Goal: Task Accomplishment & Management: Manage account settings

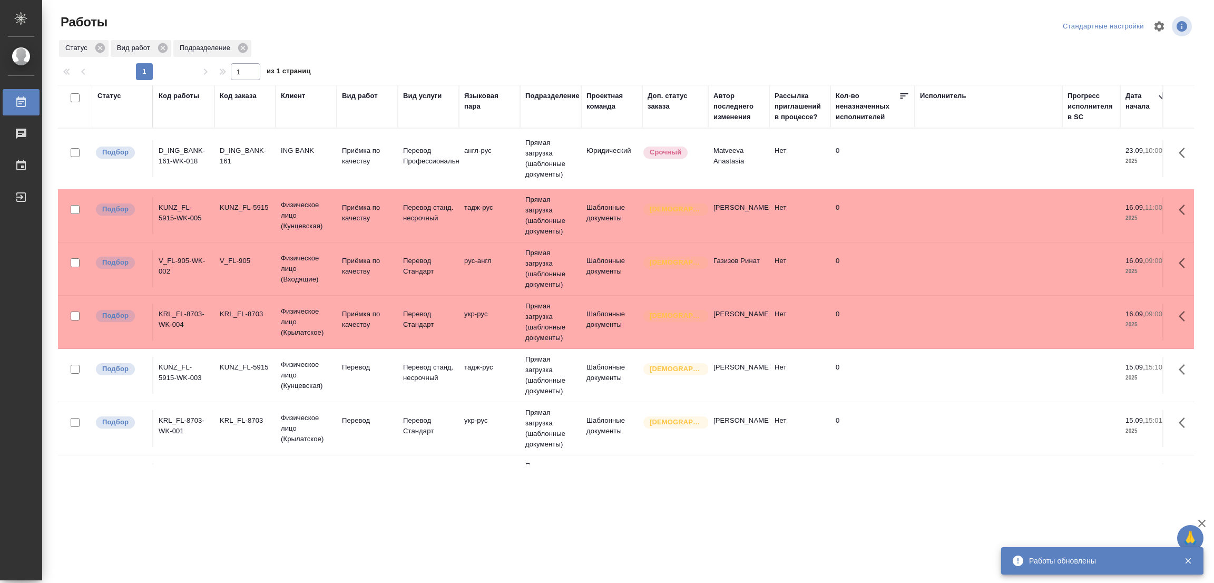
scroll to position [171, 0]
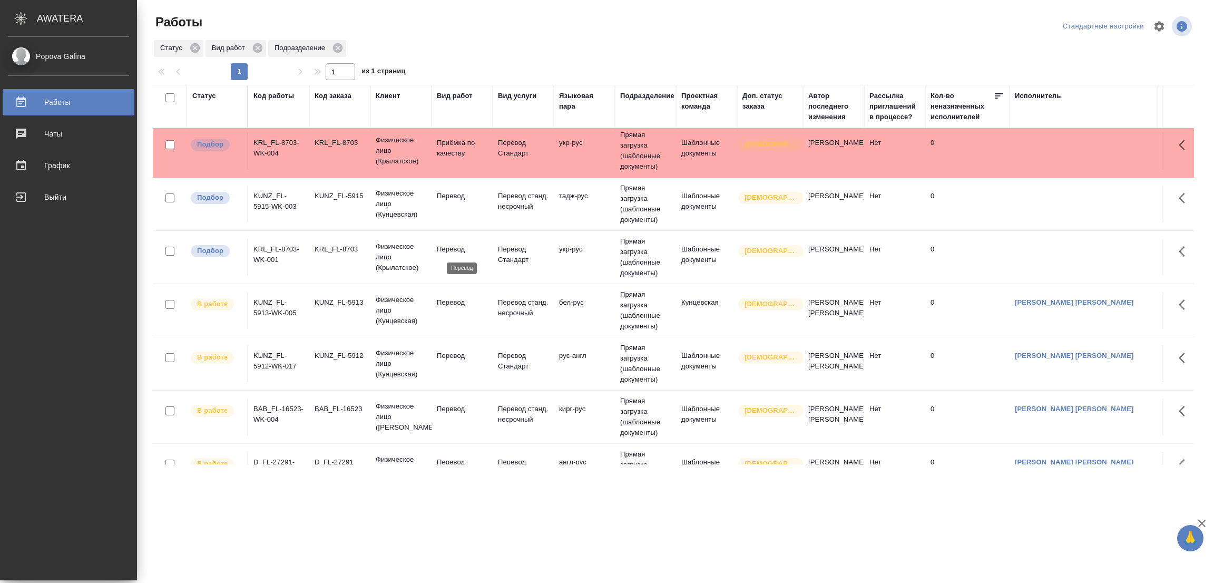
click at [442, 248] on p "Перевод" at bounding box center [462, 249] width 51 height 11
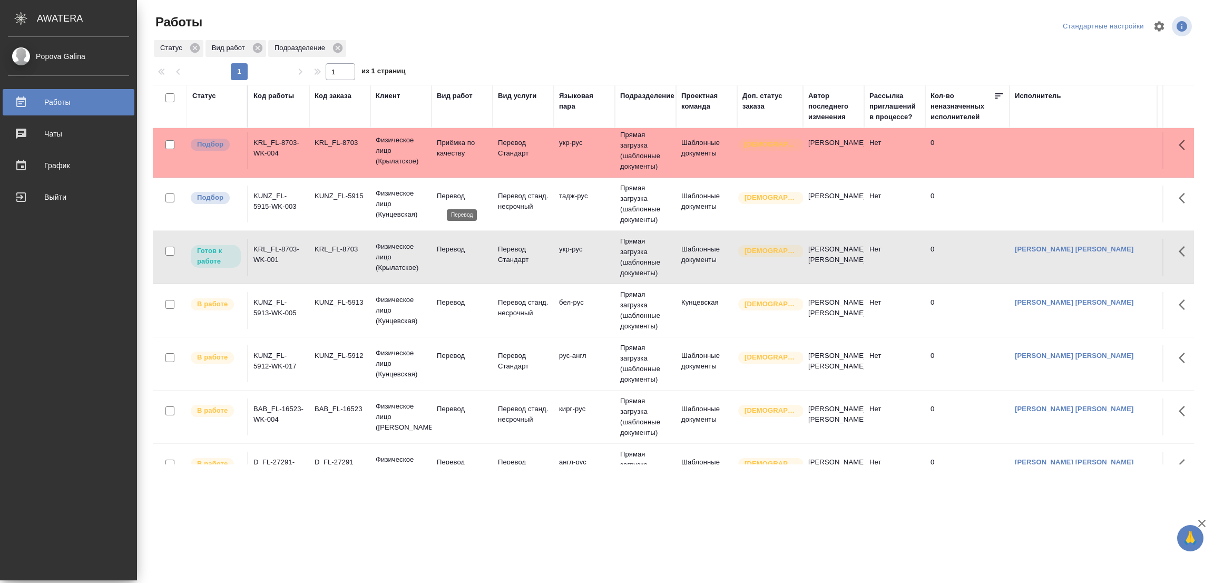
click at [450, 197] on p "Перевод" at bounding box center [462, 196] width 51 height 11
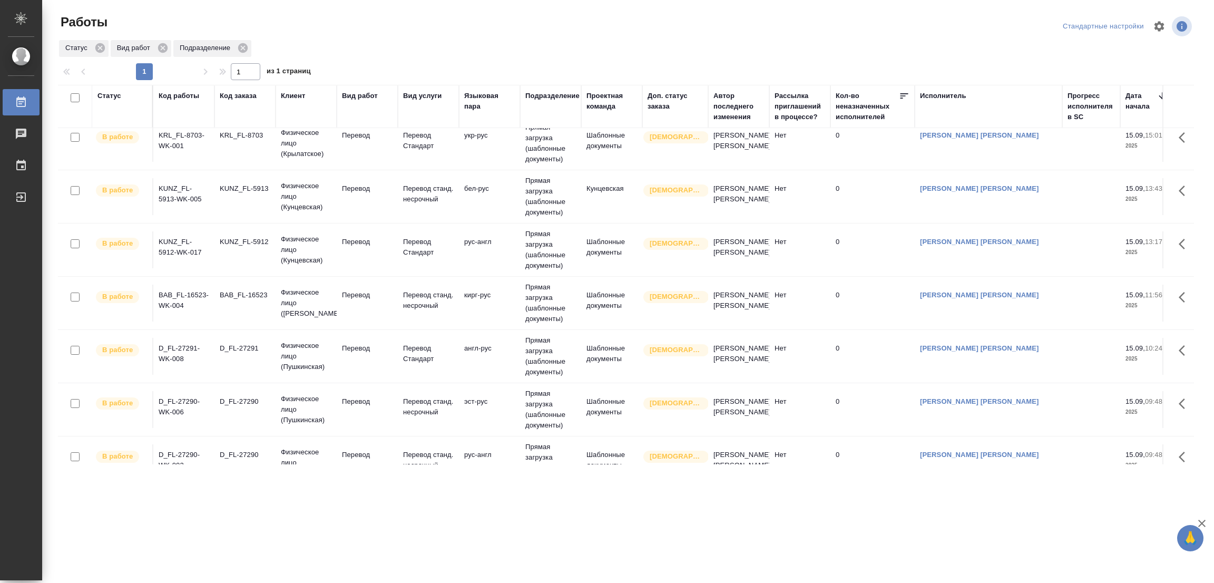
scroll to position [0, 0]
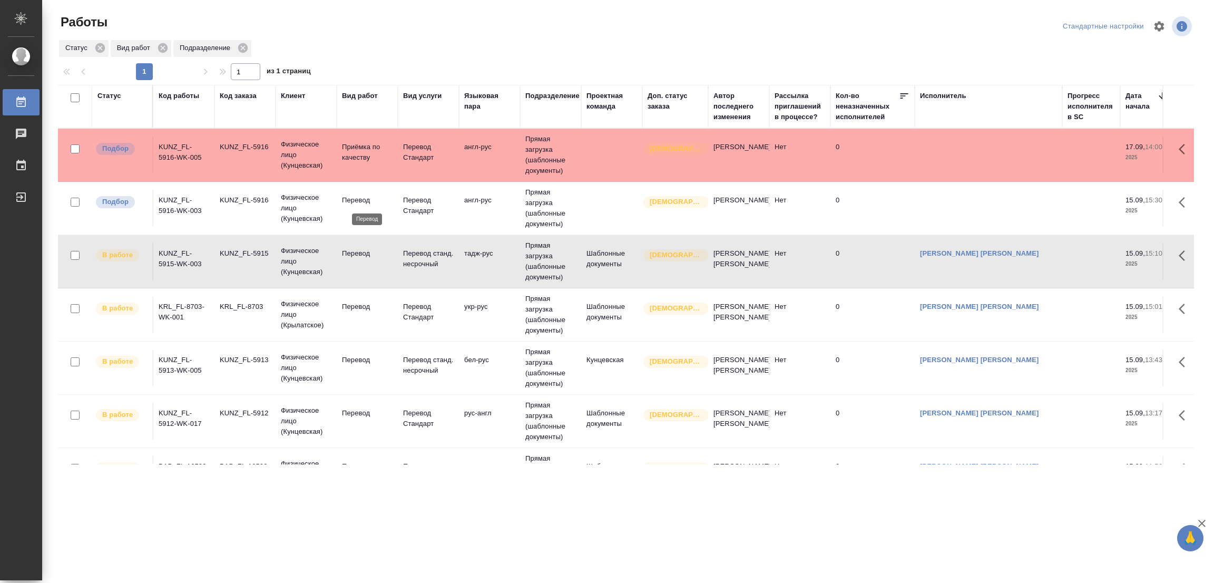
click at [359, 195] on p "Перевод" at bounding box center [367, 200] width 51 height 11
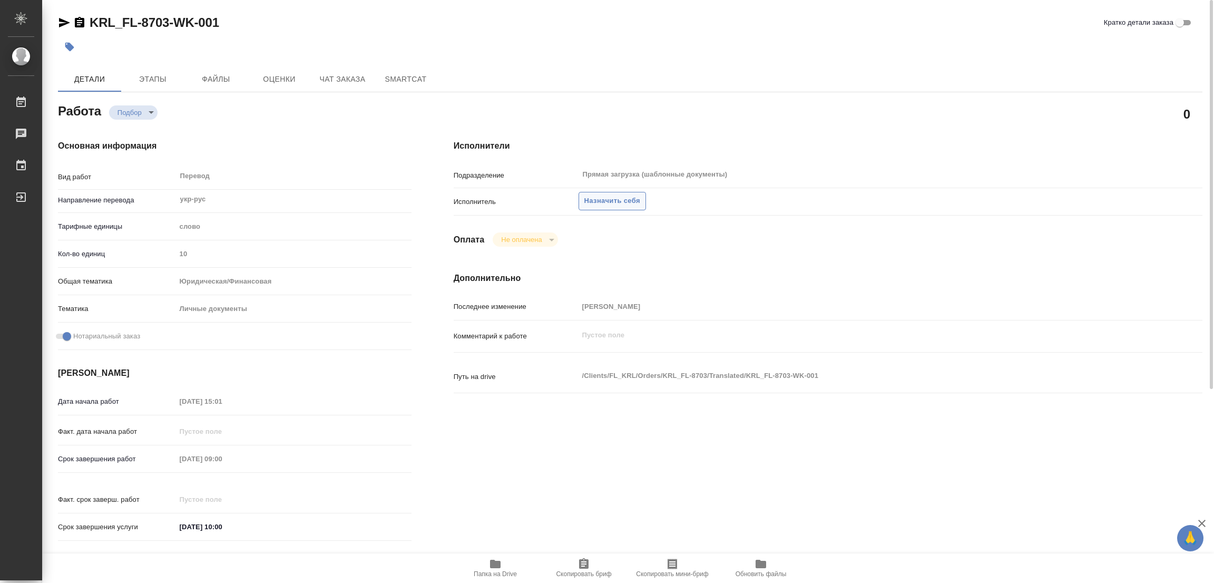
click at [628, 199] on span "Назначить себя" at bounding box center [612, 201] width 56 height 12
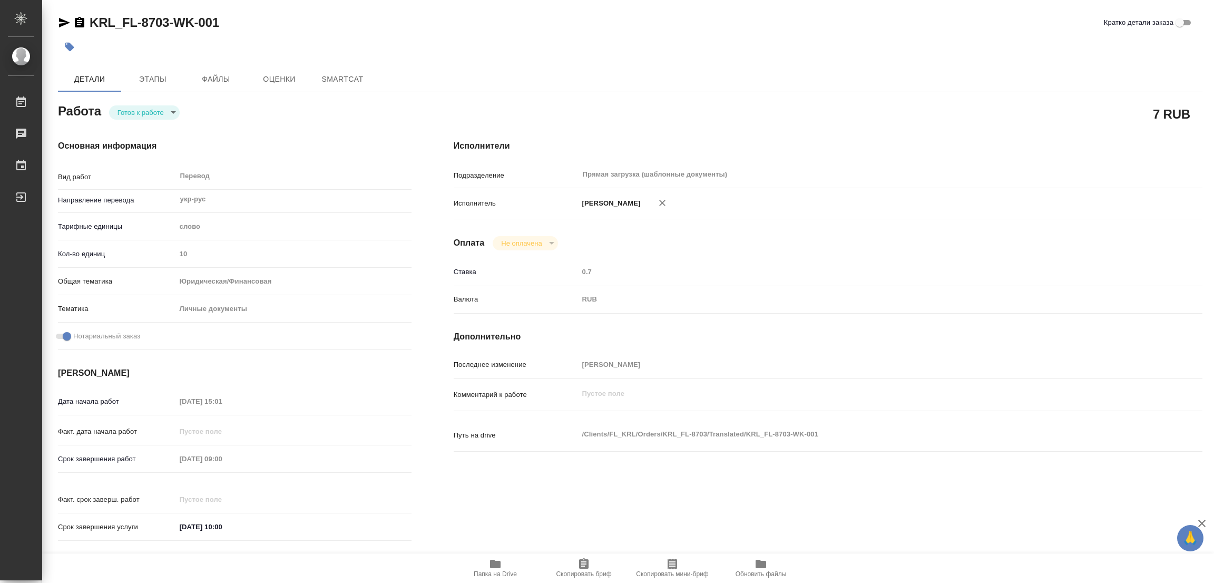
type textarea "x"
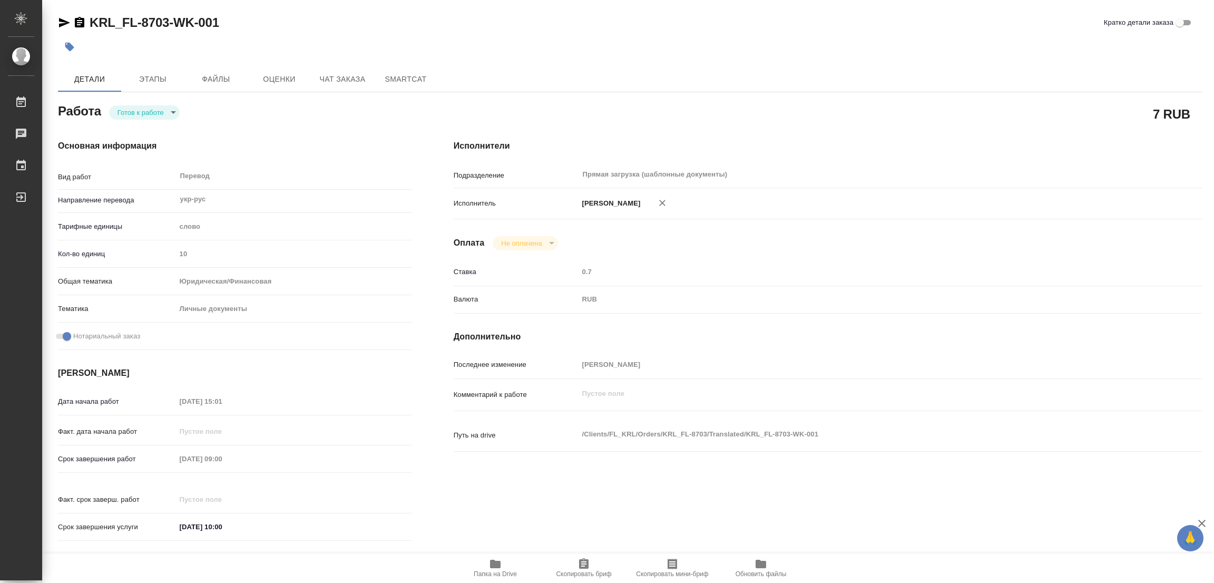
type textarea "x"
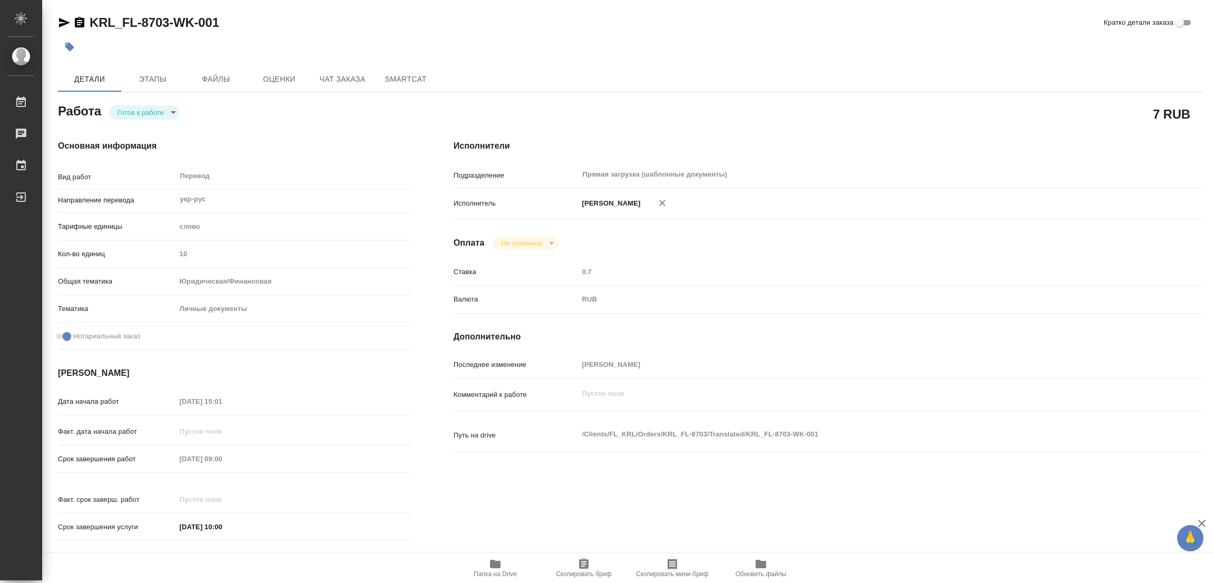
type textarea "x"
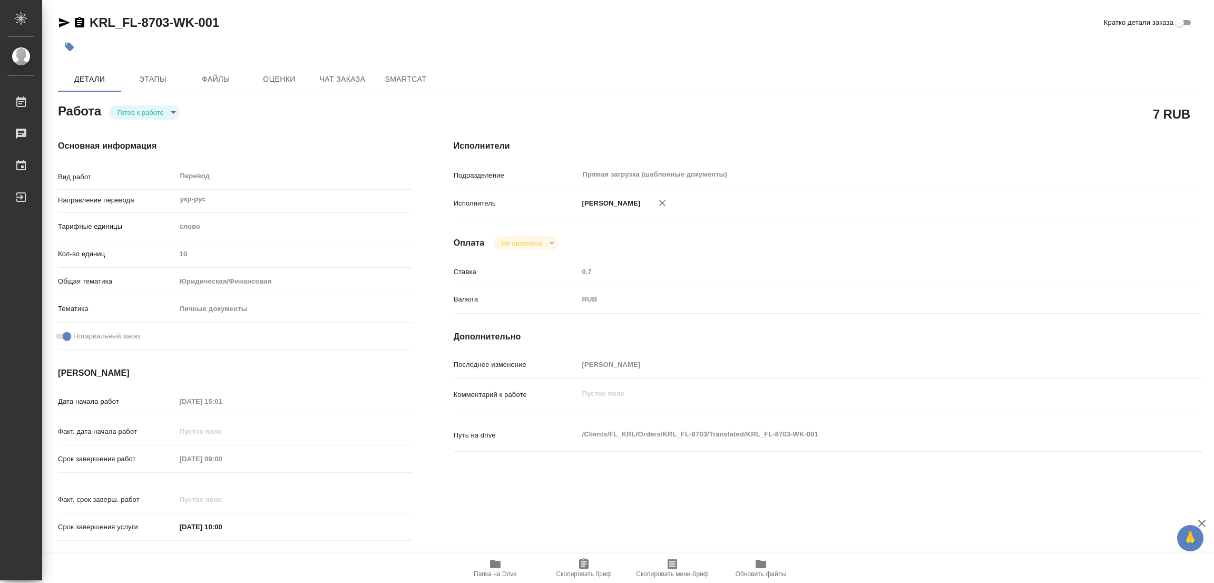
type textarea "x"
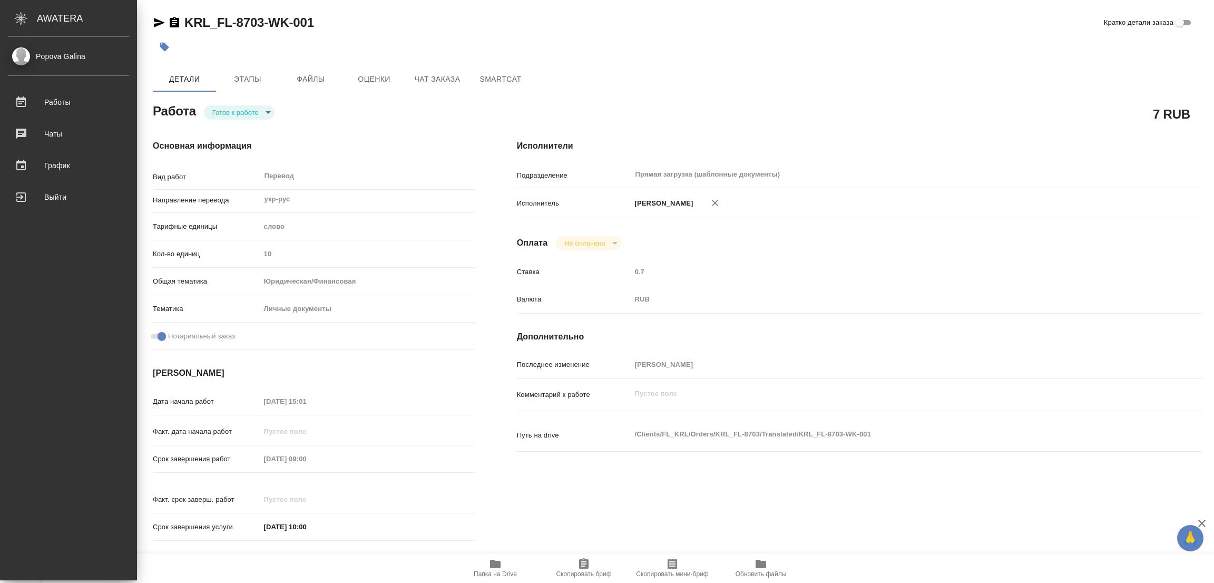
type textarea "x"
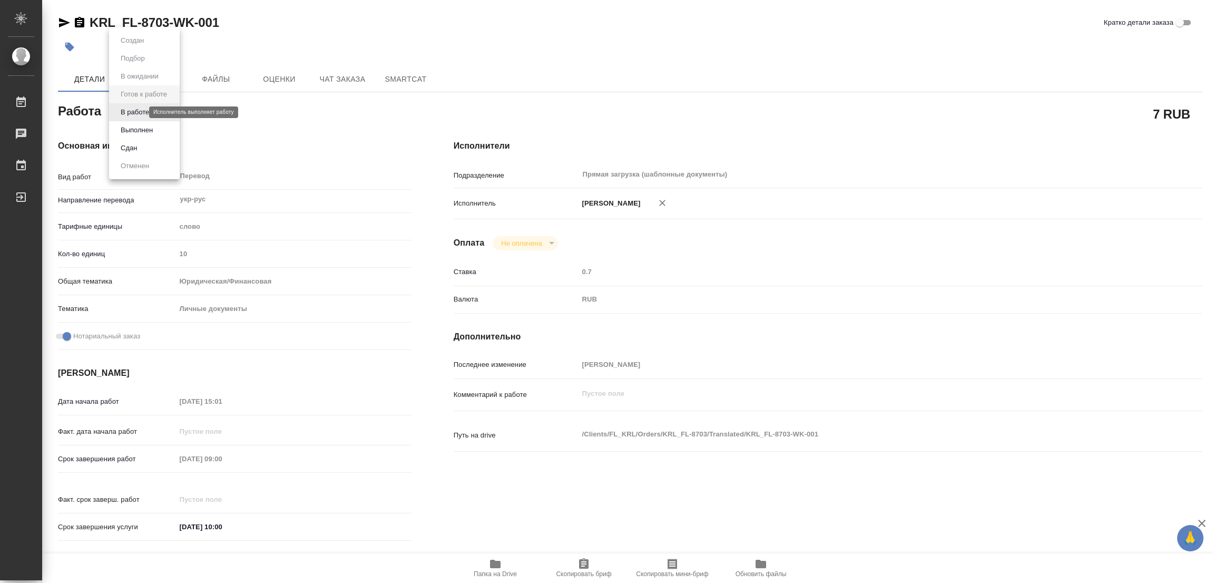
click at [128, 114] on body "🙏 .cls-1 fill:#fff; AWATERA Popova Galina Работы 0 Чаты График Выйти KRL_FL-870…" at bounding box center [607, 291] width 1214 height 583
click at [128, 114] on button "В работе" at bounding box center [134, 112] width 35 height 12
type textarea "x"
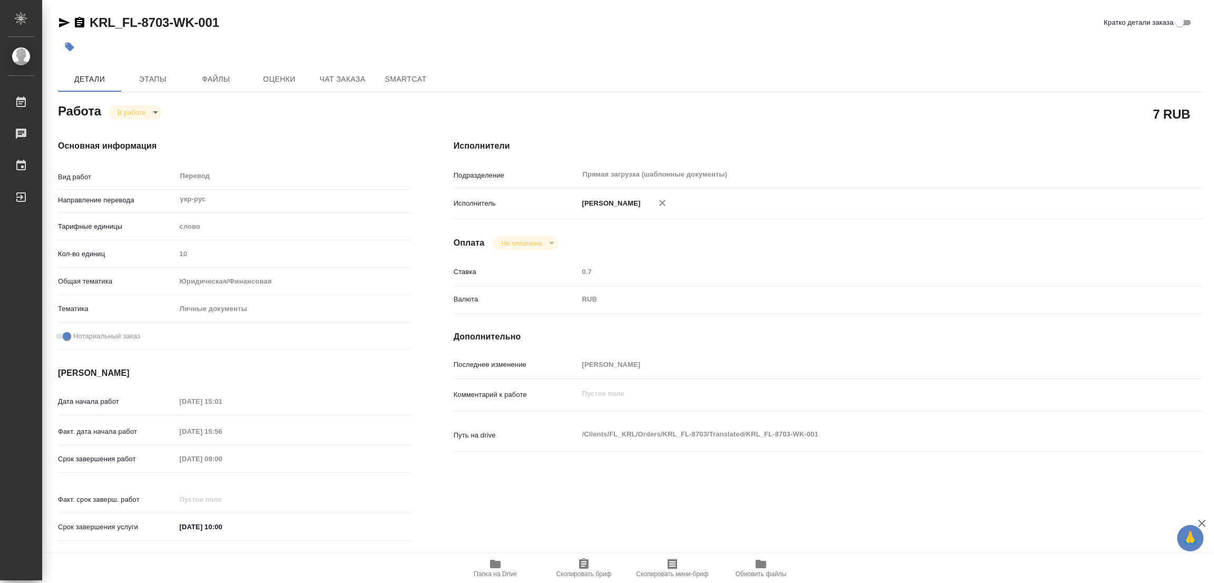
type textarea "x"
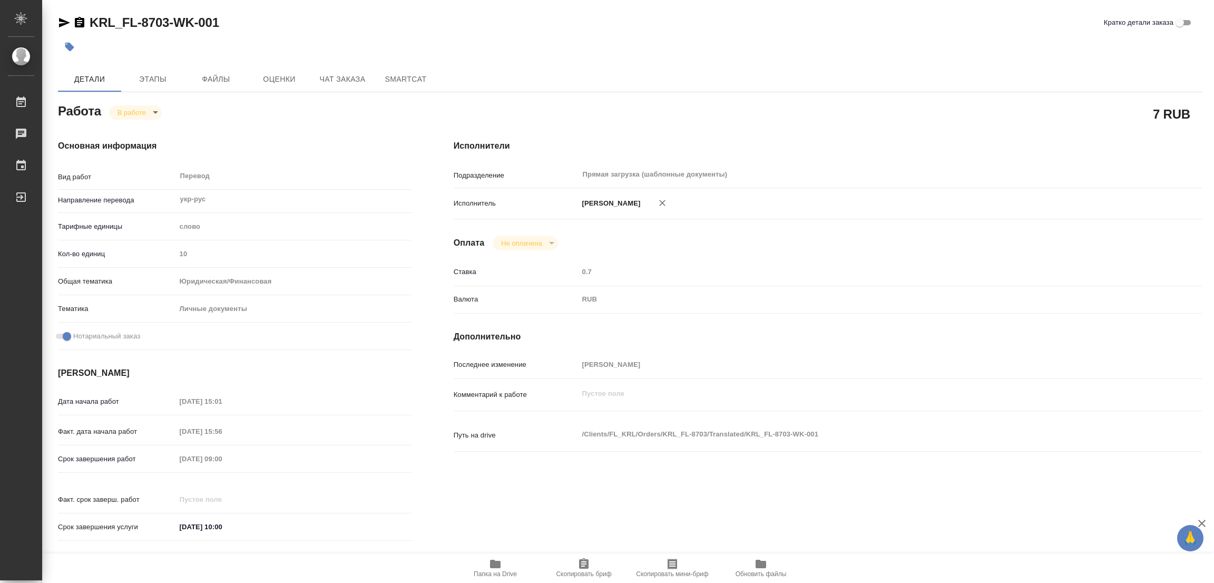
type textarea "x"
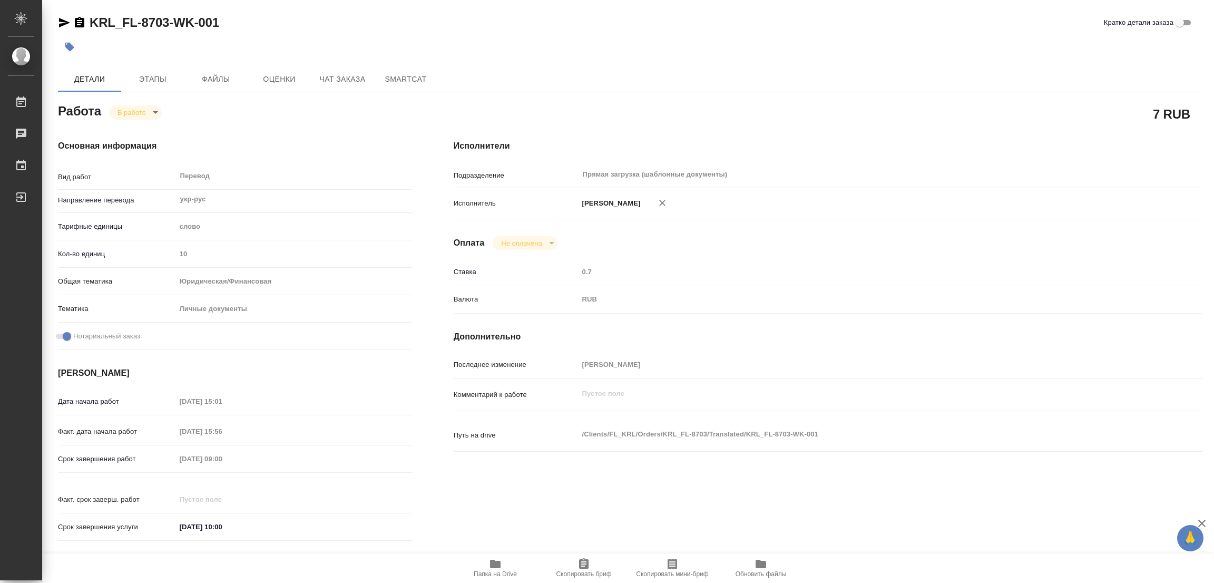
type textarea "x"
click at [497, 564] on icon "button" at bounding box center [495, 563] width 11 height 8
drag, startPoint x: 84, startPoint y: 7, endPoint x: 169, endPoint y: 22, distance: 86.2
click at [169, 22] on div "KRL_FL-8703-WK-001 Кратко детали заказа Детали Этапы Файлы Оценки Чат заказа Sm…" at bounding box center [630, 442] width 1156 height 884
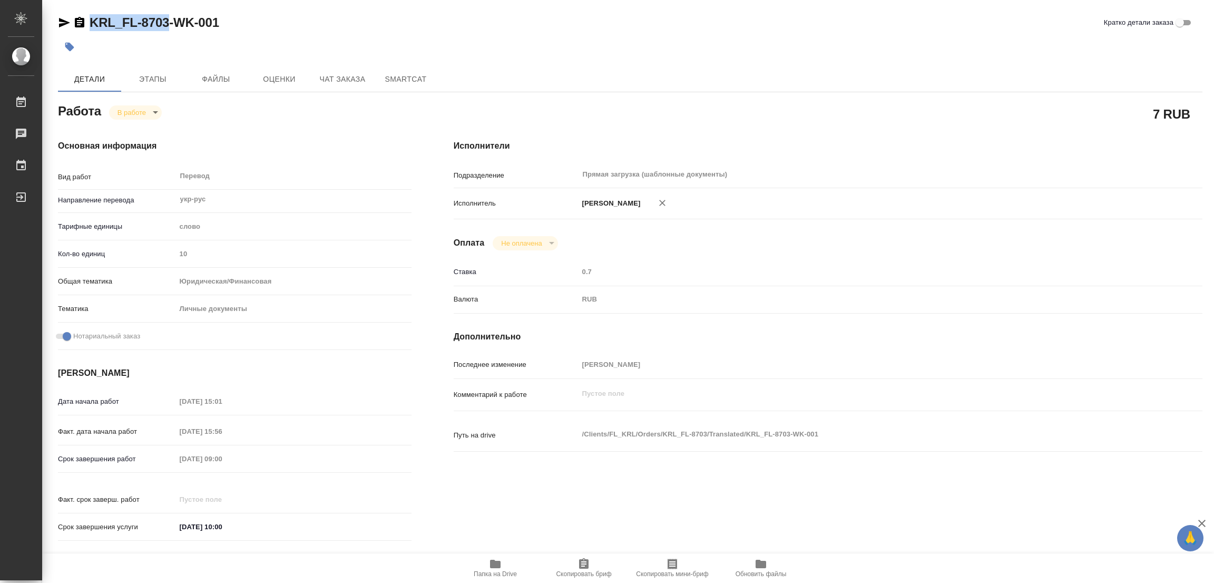
copy link "KRL_FL-8703"
type textarea "x"
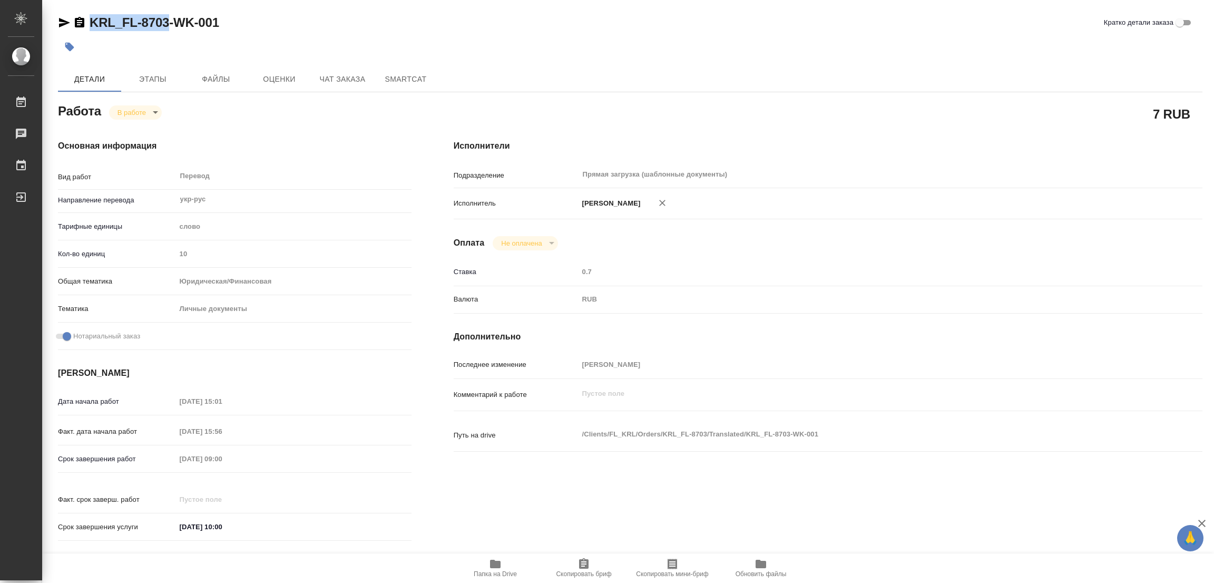
type textarea "x"
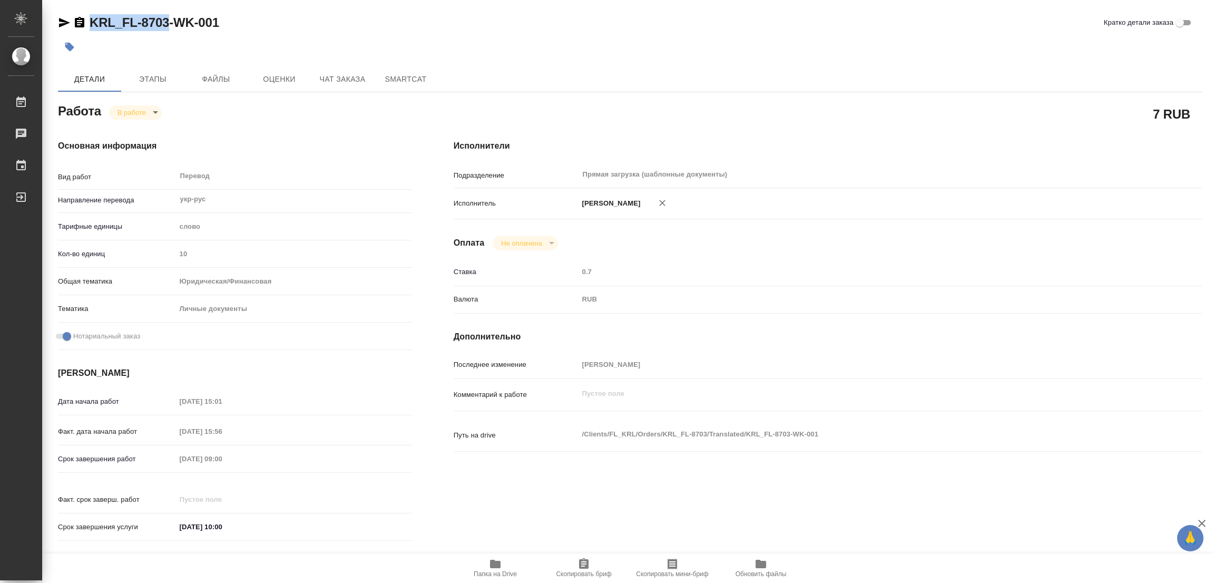
type textarea "x"
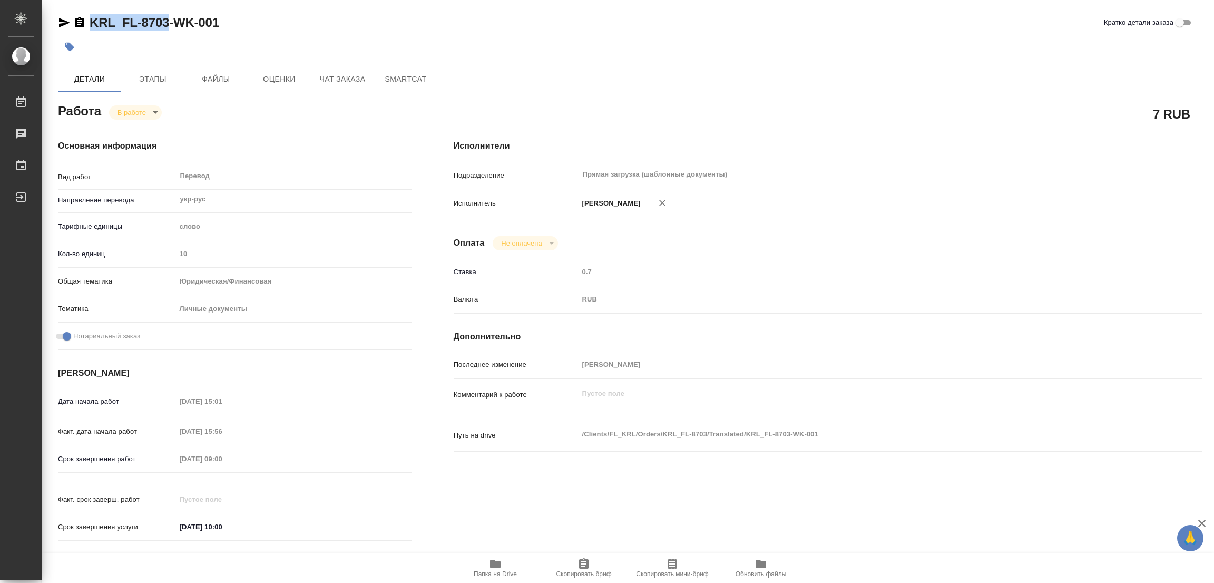
type textarea "x"
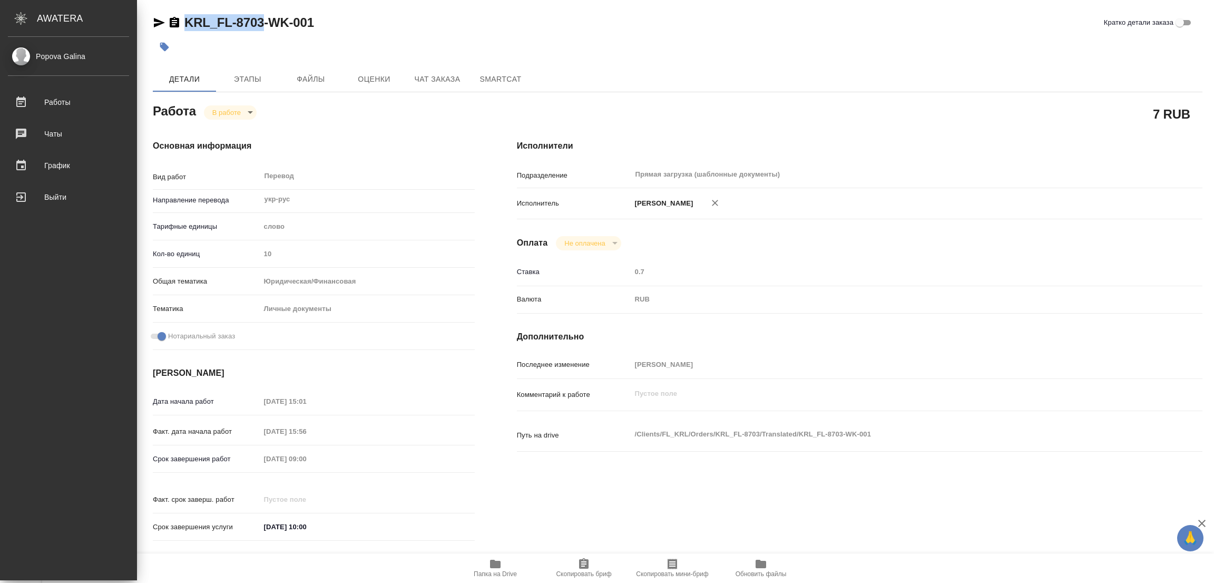
type textarea "x"
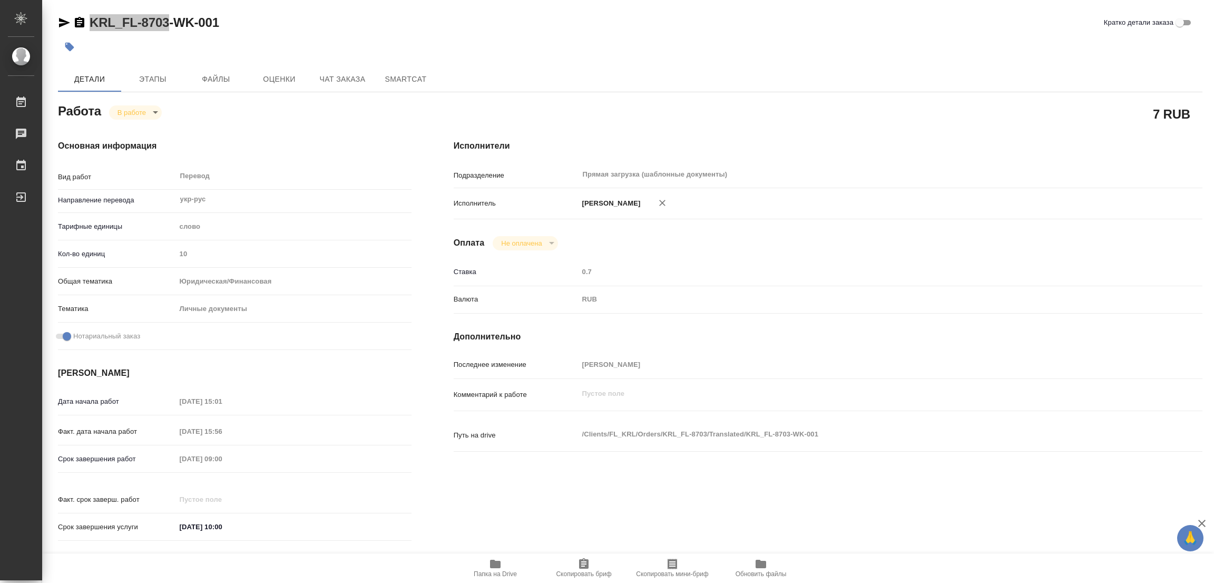
type textarea "x"
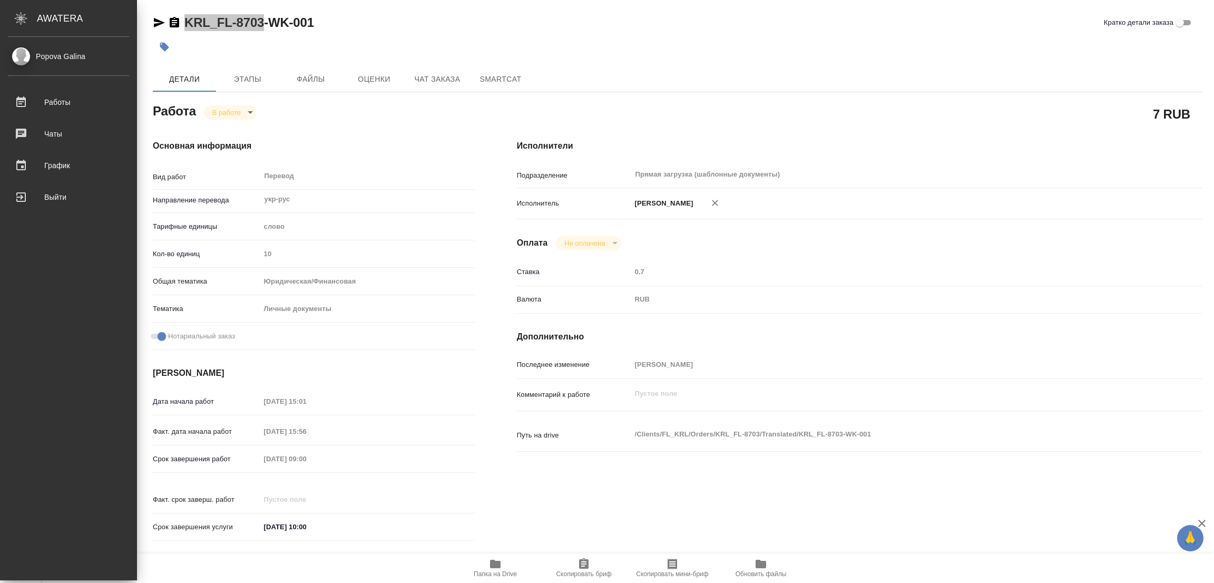
type textarea "x"
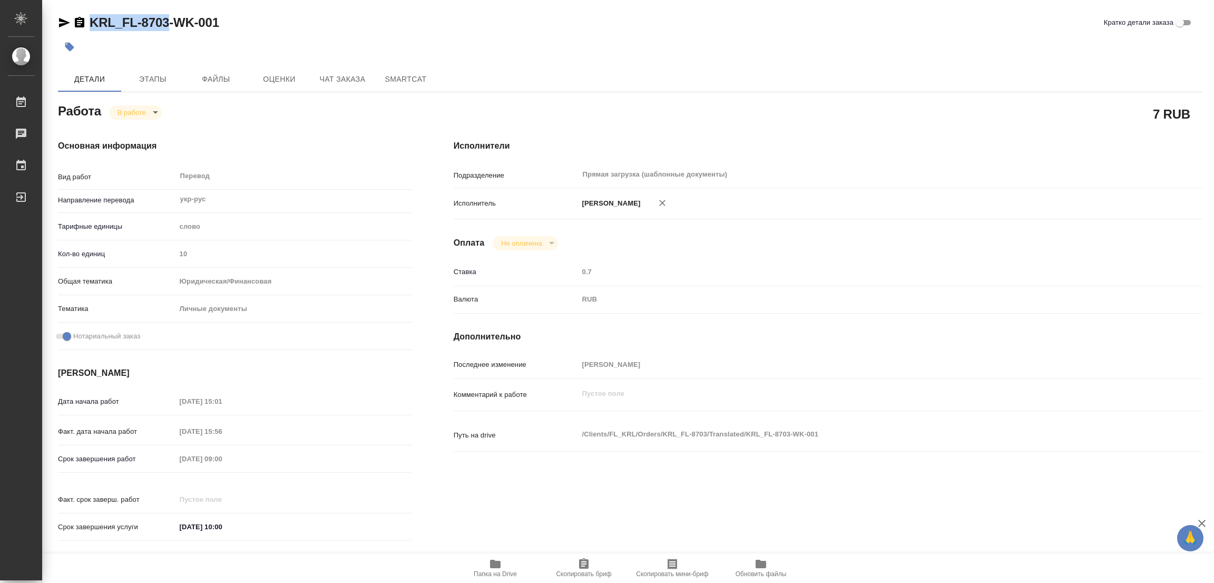
copy link "KRL_FL-8703"
drag, startPoint x: 589, startPoint y: 563, endPoint x: 500, endPoint y: 581, distance: 91.4
click at [589, 563] on icon "button" at bounding box center [583, 563] width 13 height 13
copy link "KRL_FL-8703"
click at [609, 48] on div at bounding box center [439, 46] width 763 height 23
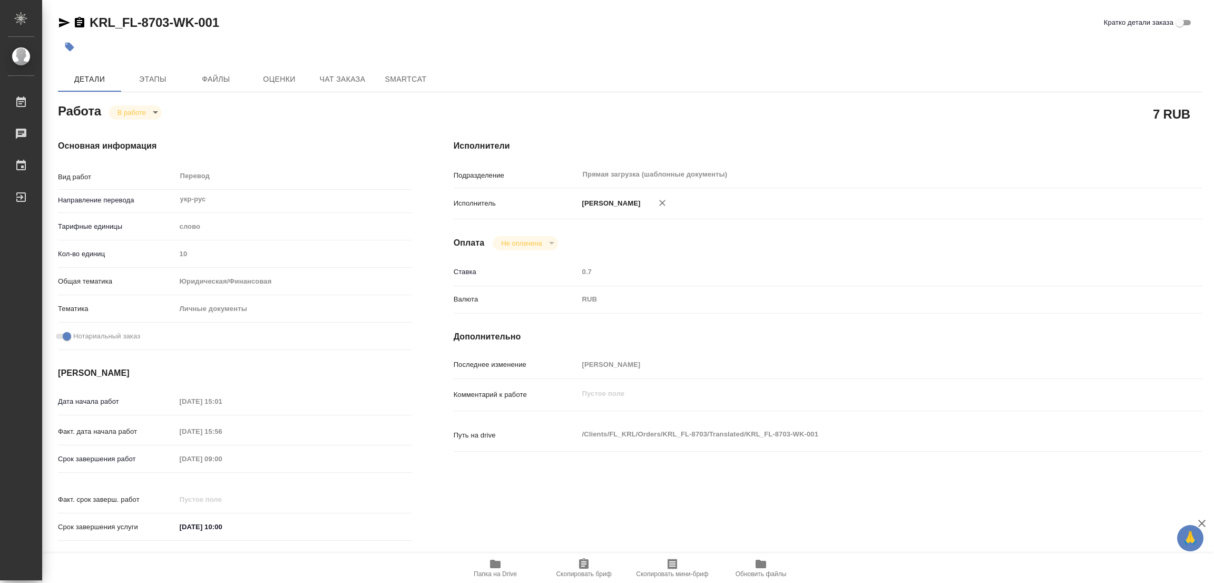
type textarea "x"
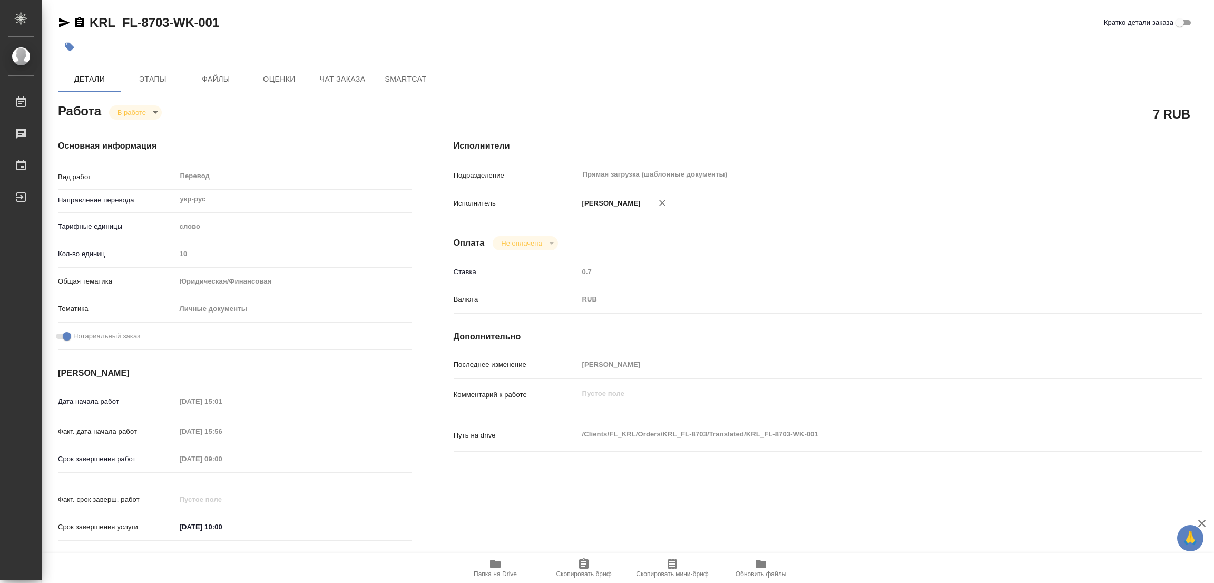
type textarea "x"
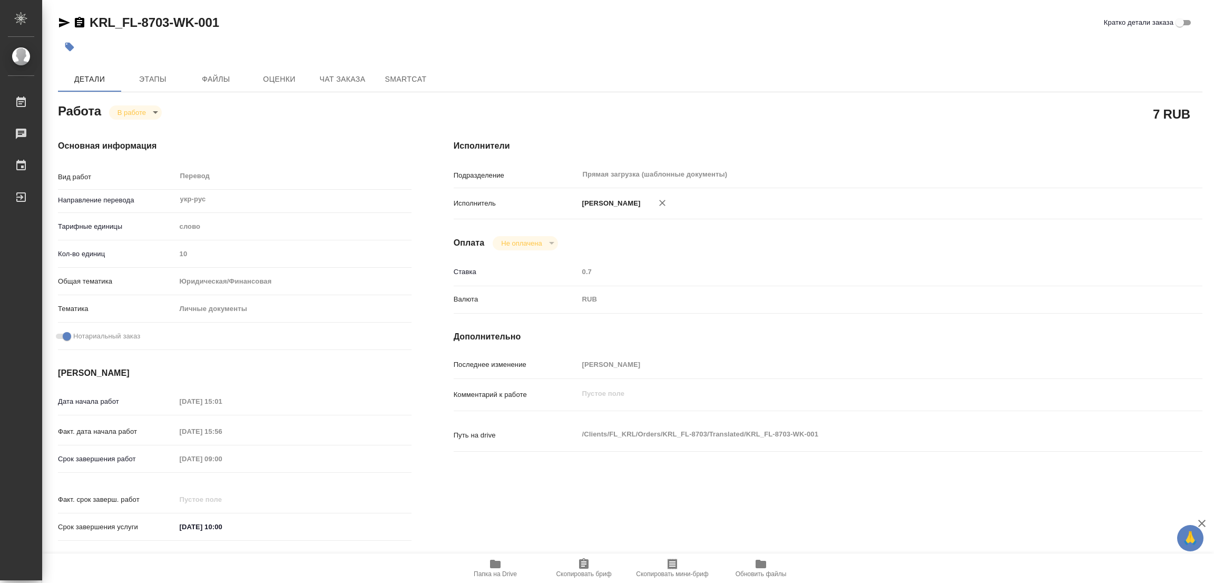
click at [83, 447] on div "Дата начала работ 15.09.2025 15:01 Факт. дата начала работ 15.09.2025 15:56 Сро…" at bounding box center [234, 469] width 353 height 155
click at [404, 44] on div at bounding box center [439, 46] width 763 height 23
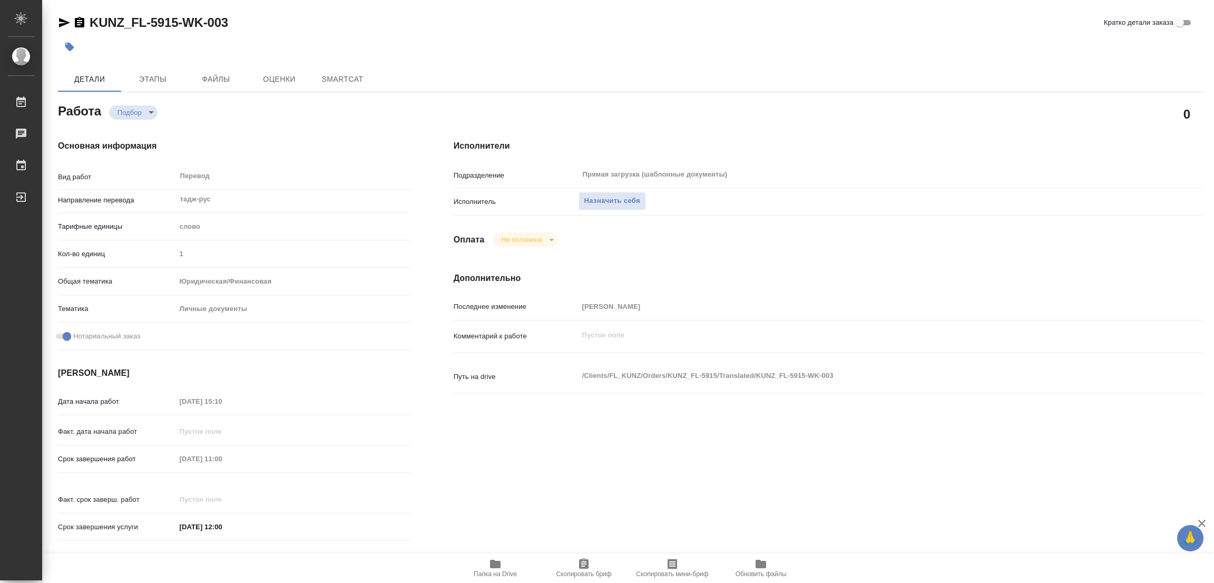
type textarea "x"
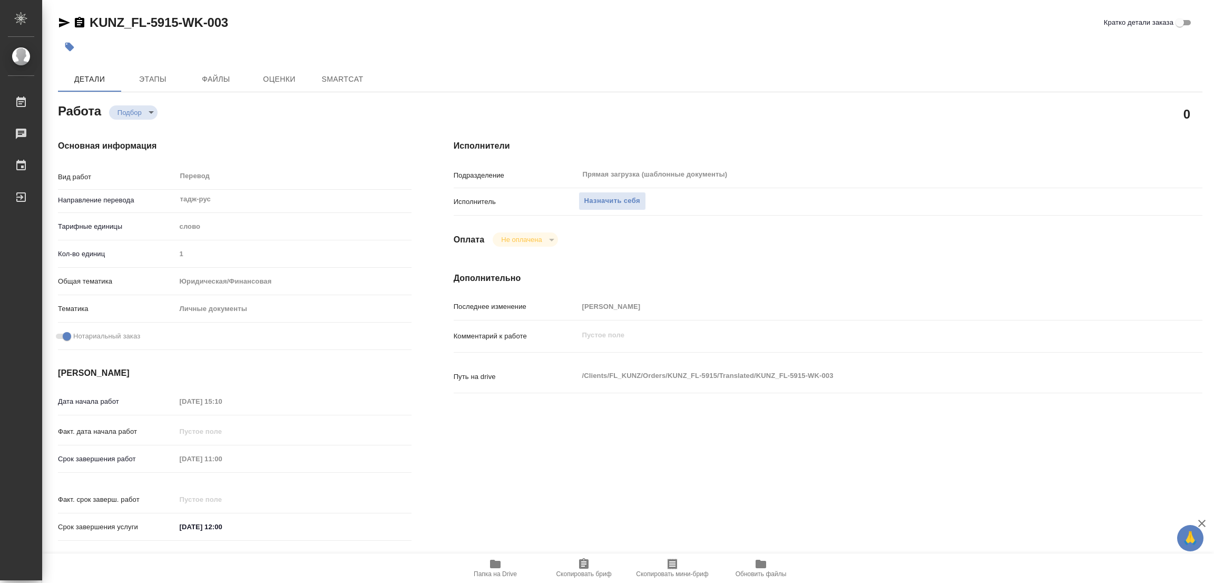
type textarea "x"
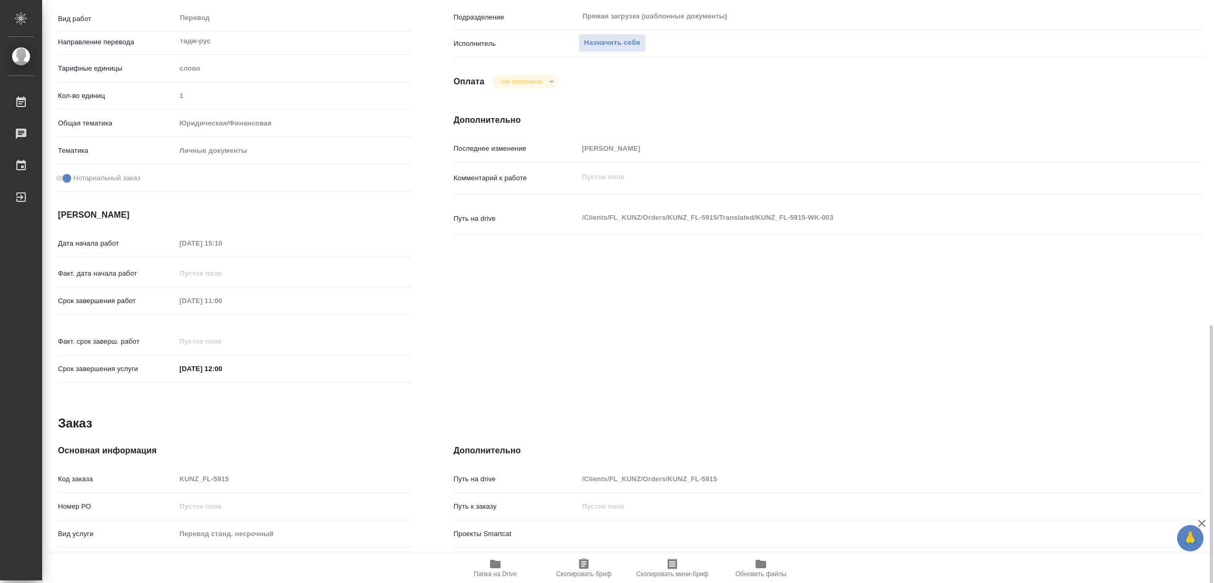
scroll to position [290, 0]
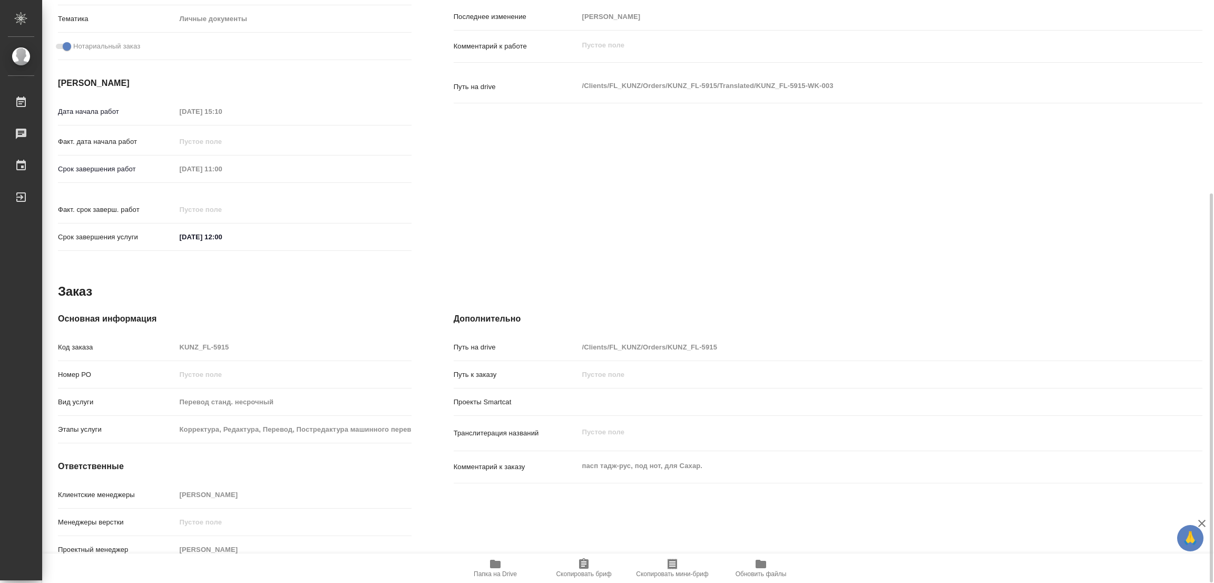
type textarea "x"
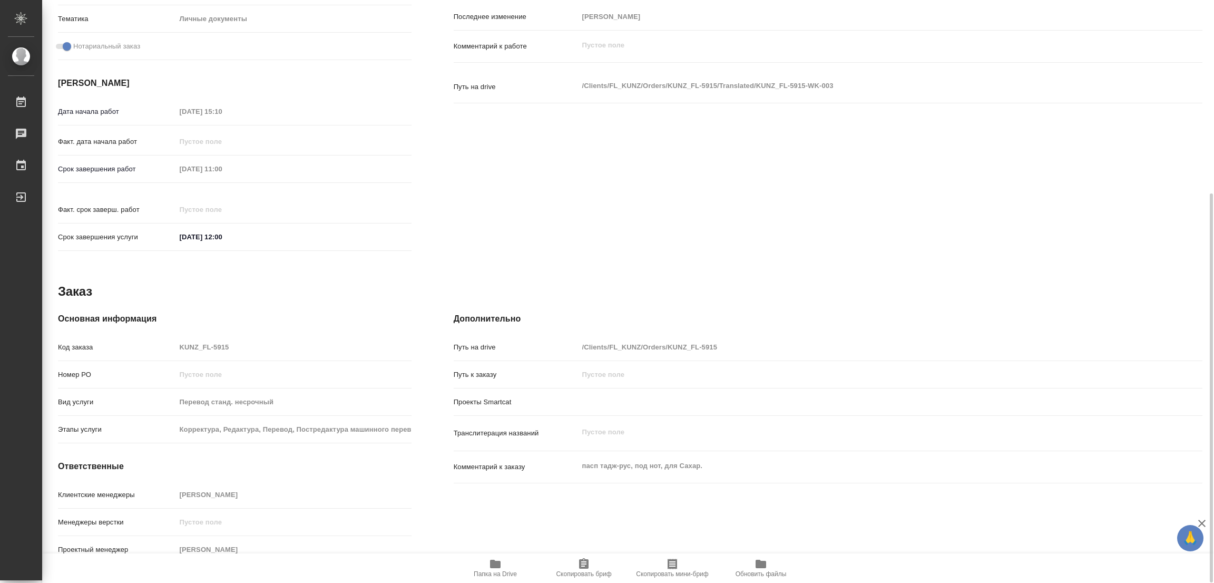
type textarea "x"
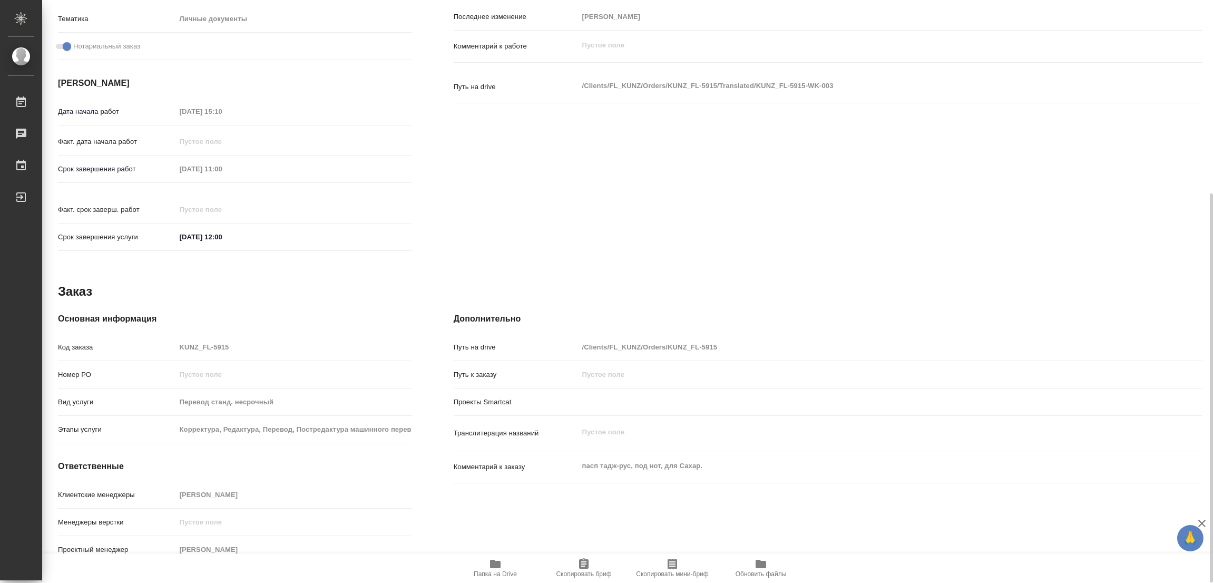
scroll to position [0, 0]
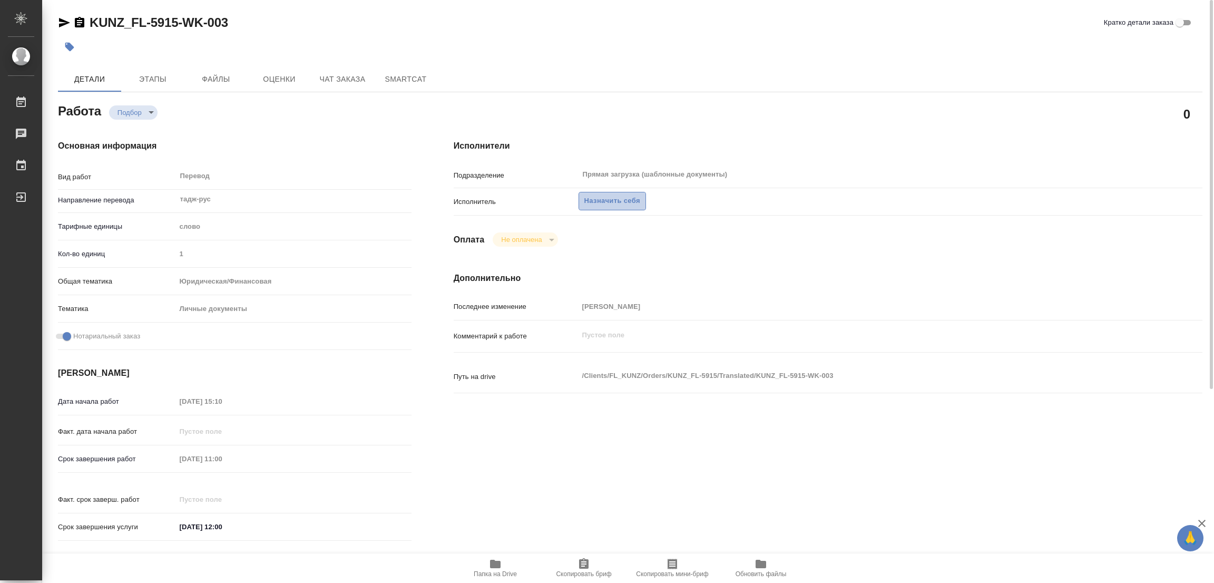
click at [611, 202] on span "Назначить себя" at bounding box center [612, 201] width 56 height 12
type textarea "x"
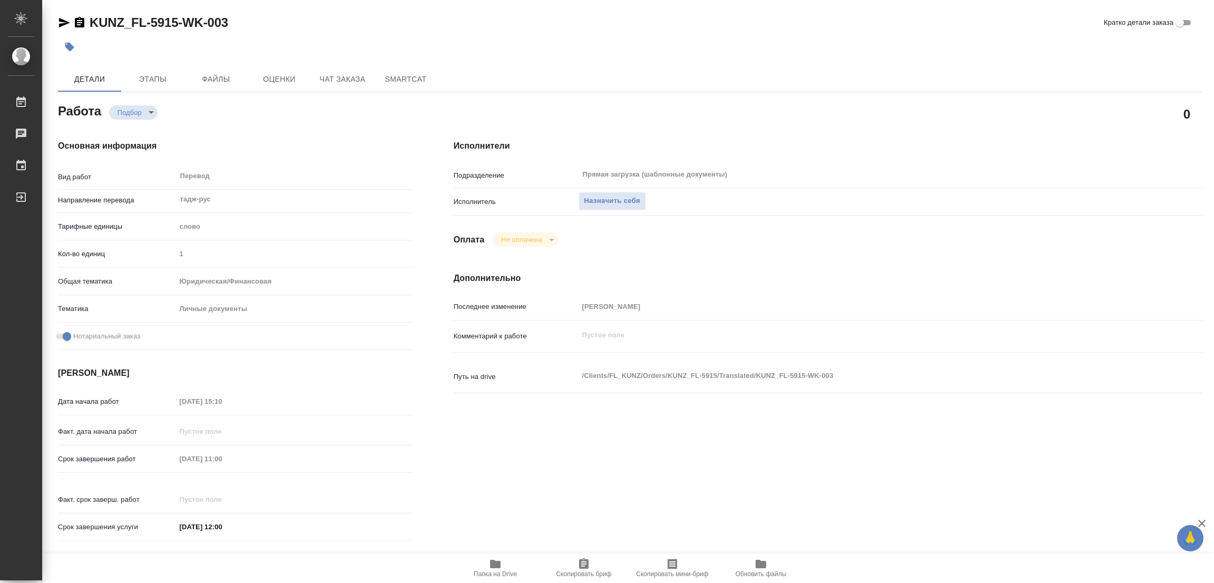
type textarea "x"
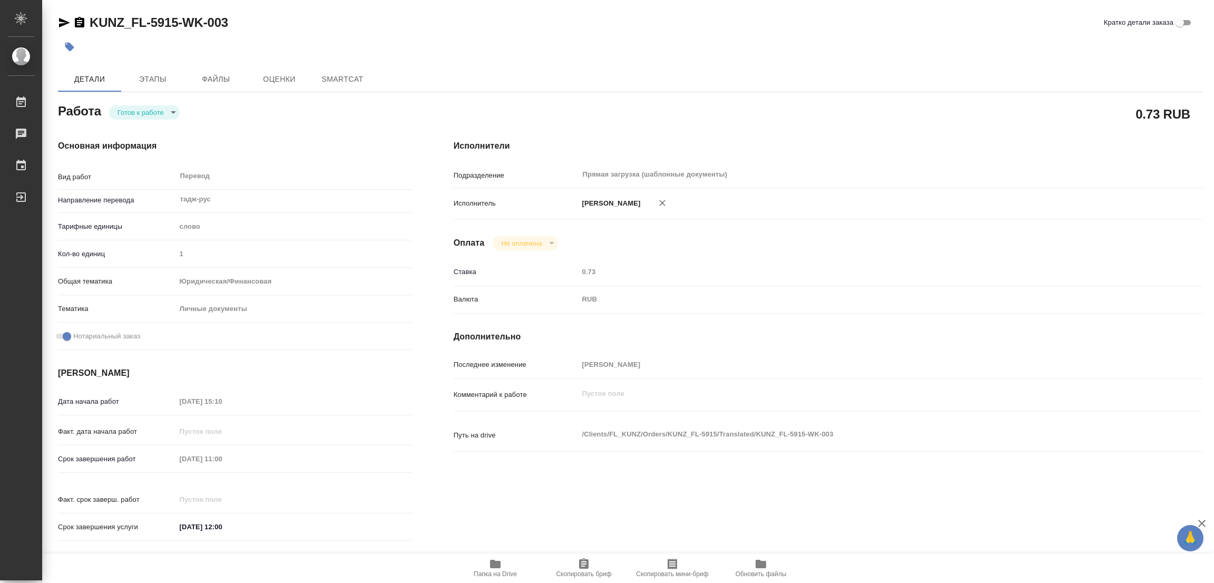
type textarea "x"
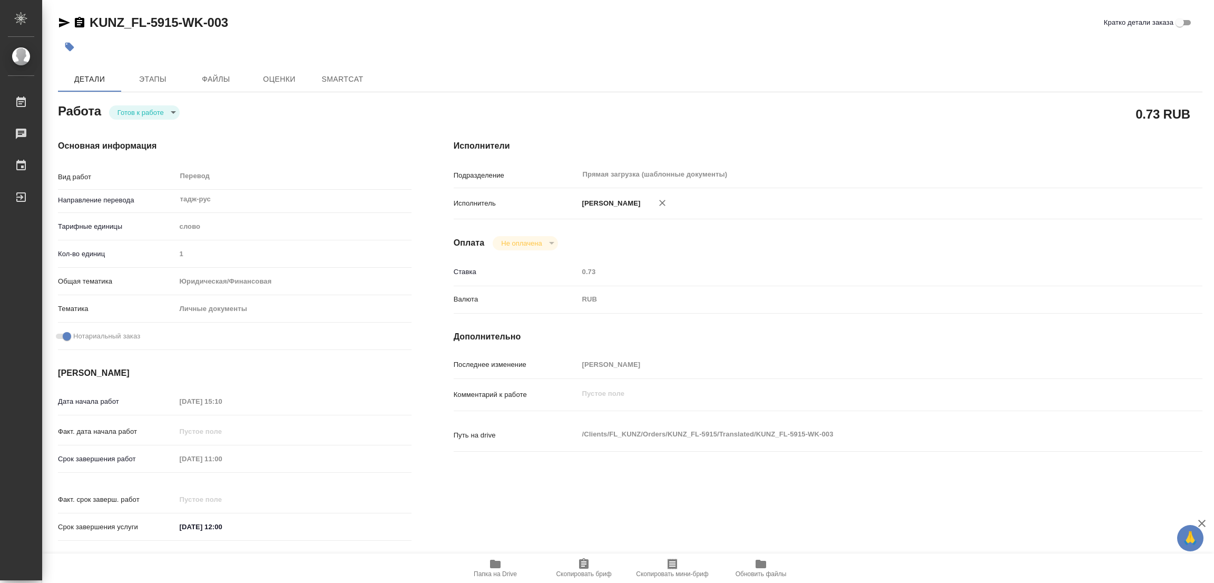
type textarea "x"
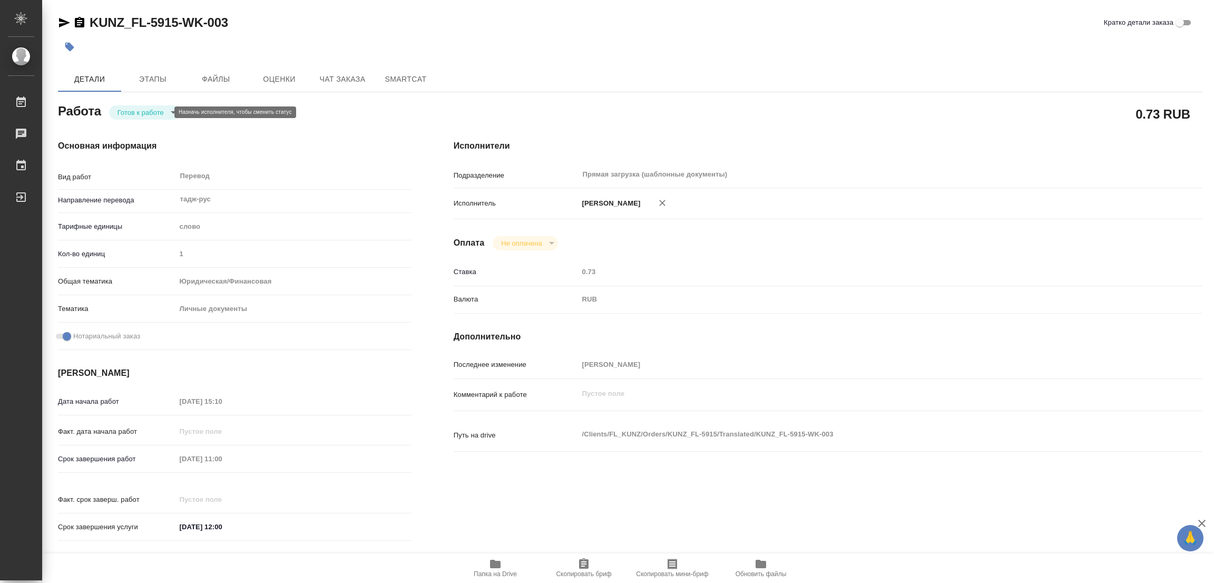
click at [121, 115] on body "🙏 .cls-1 fill:#fff; AWATERA [PERSON_NAME] Работы Чаты График Выйти KUNZ_FL-5915…" at bounding box center [607, 291] width 1214 height 583
type textarea "x"
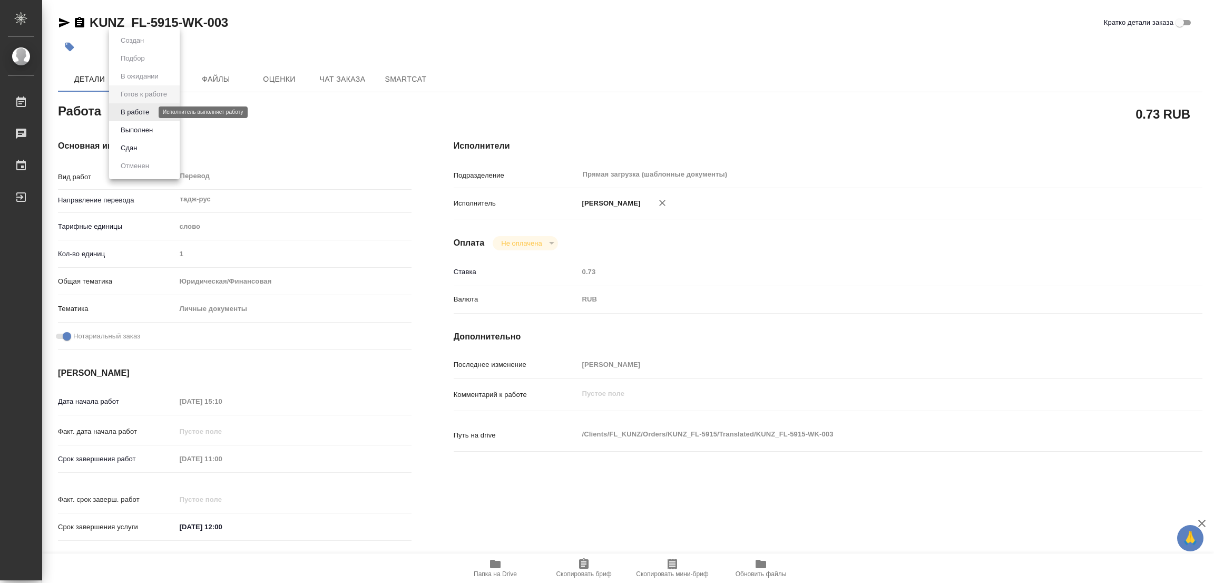
type textarea "x"
click at [123, 107] on button "В работе" at bounding box center [134, 112] width 35 height 12
type textarea "x"
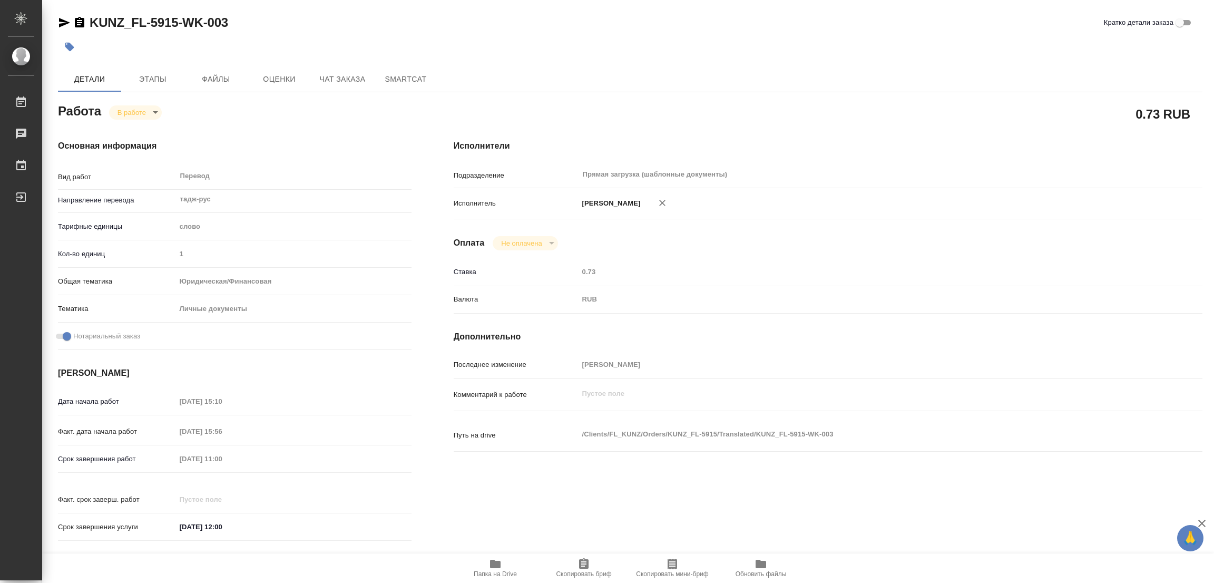
type textarea "x"
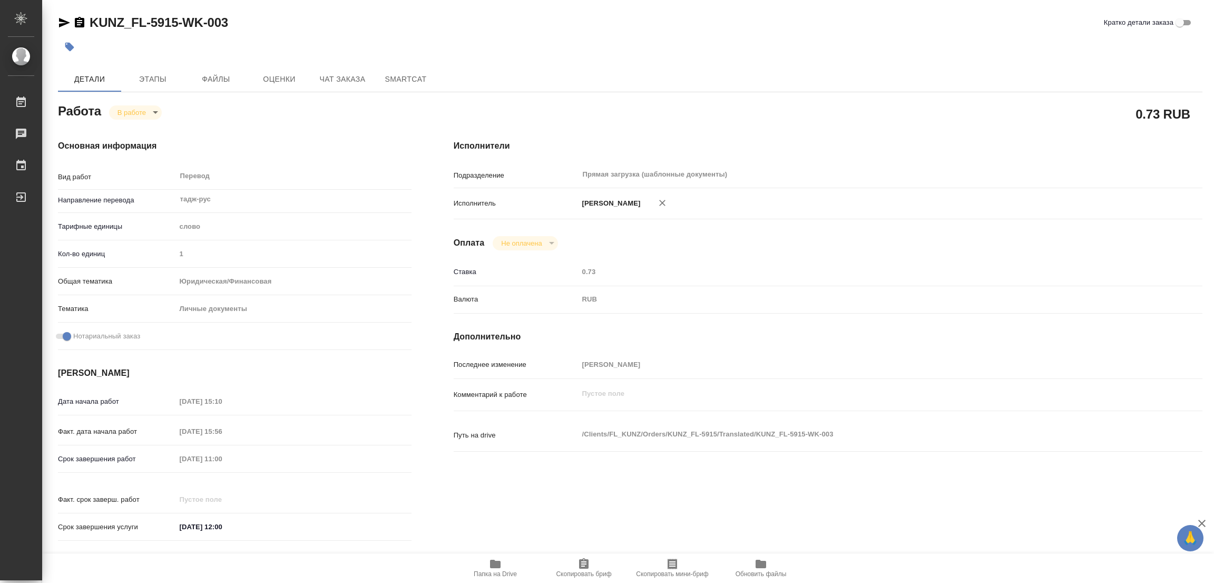
type textarea "x"
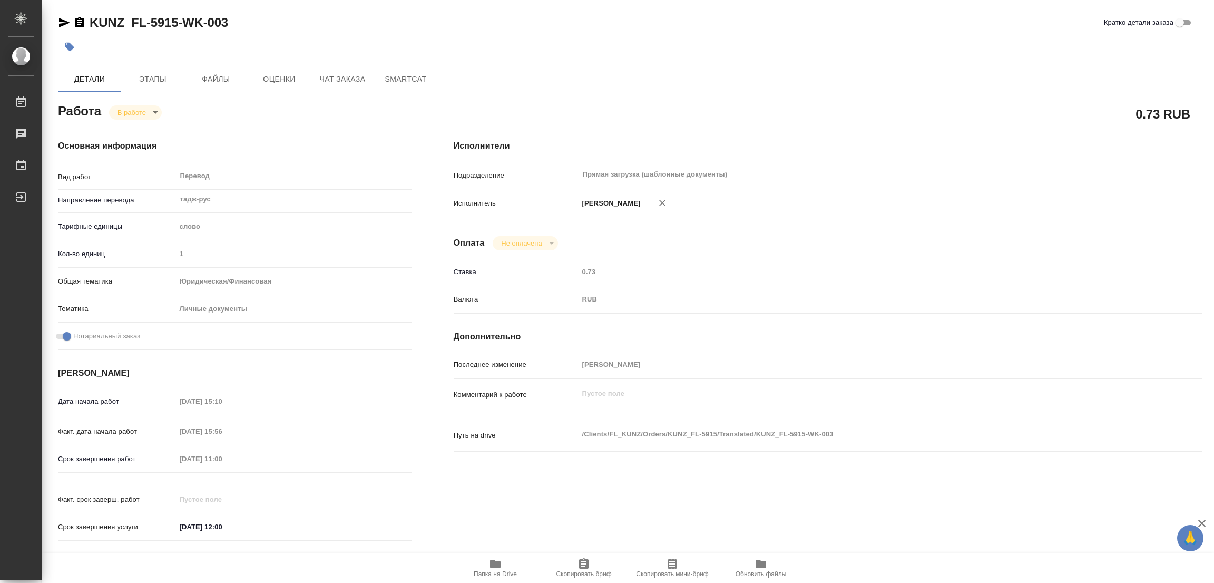
type textarea "x"
click at [498, 564] on icon "button" at bounding box center [495, 563] width 11 height 8
drag, startPoint x: 89, startPoint y: 6, endPoint x: 178, endPoint y: 23, distance: 90.5
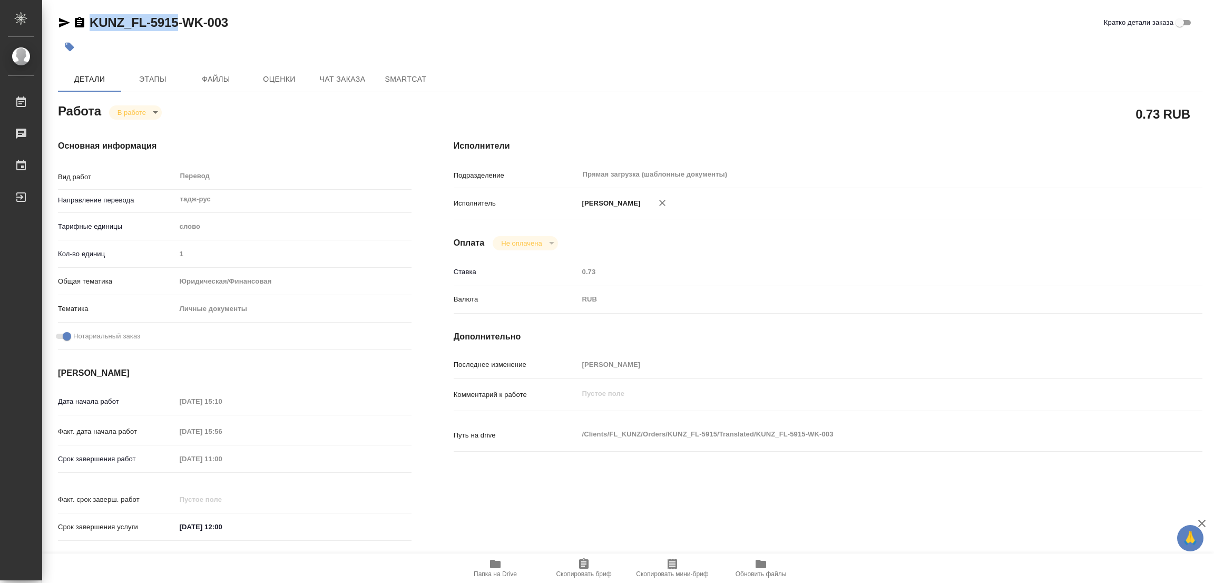
click at [178, 23] on div "KUNZ_FL-5915-WK-003 Кратко детали заказа Детали Этапы Файлы Оценки Чат заказа S…" at bounding box center [630, 442] width 1156 height 884
copy link "KUNZ_FL-5915"
type textarea "x"
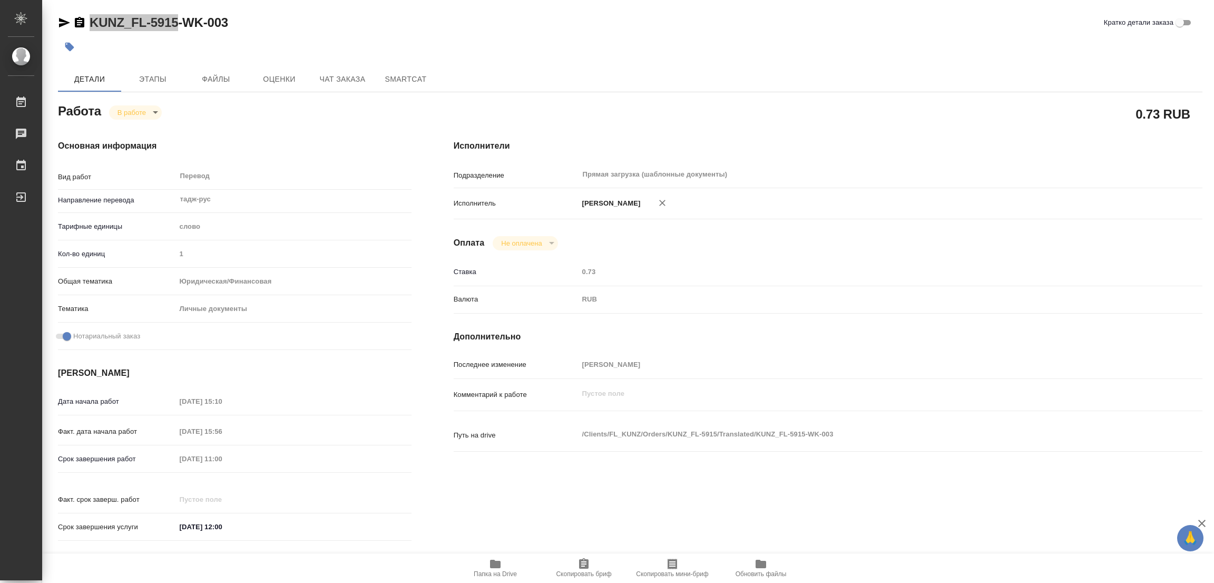
type textarea "x"
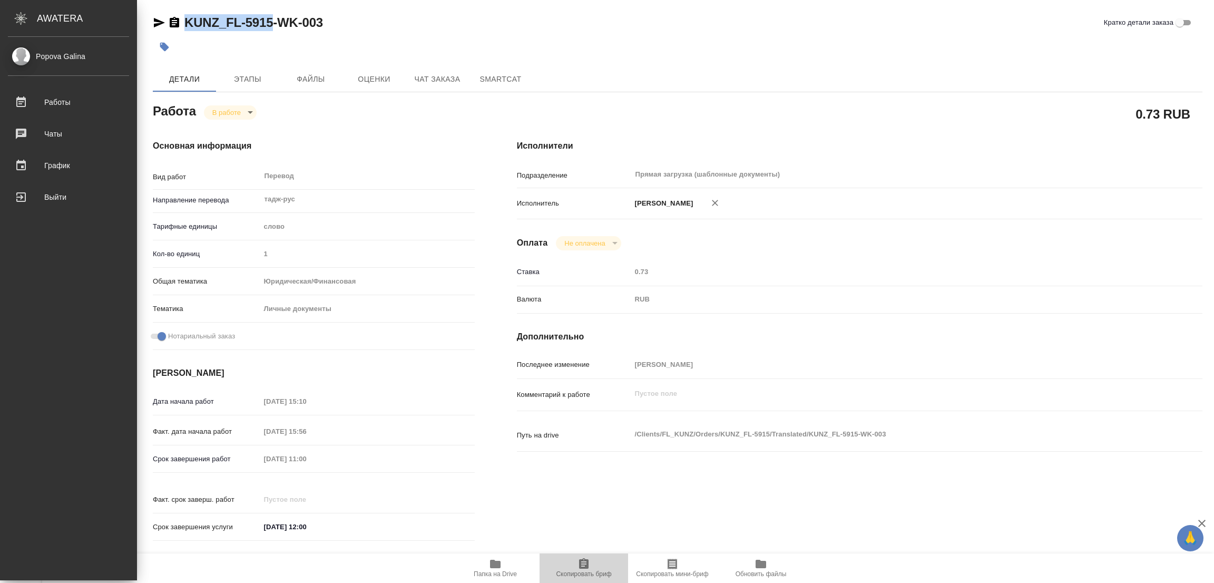
drag, startPoint x: 580, startPoint y: 556, endPoint x: 516, endPoint y: 563, distance: 65.1
click at [580, 558] on button "Скопировать бриф" at bounding box center [583, 567] width 88 height 29
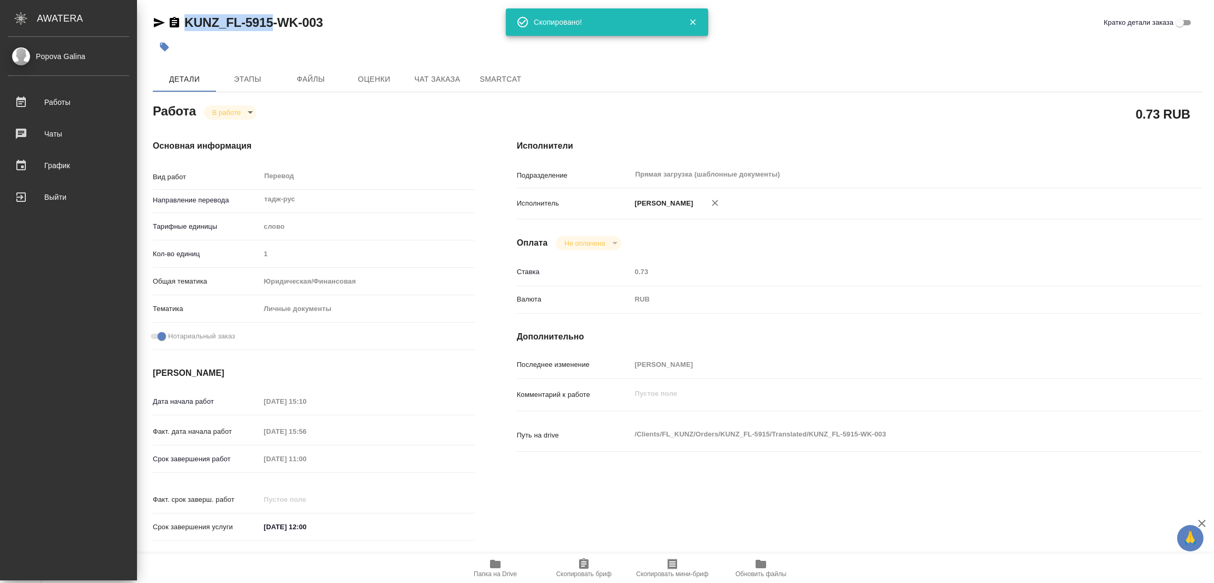
click at [367, 310] on div "Личные документы" at bounding box center [367, 309] width 214 height 18
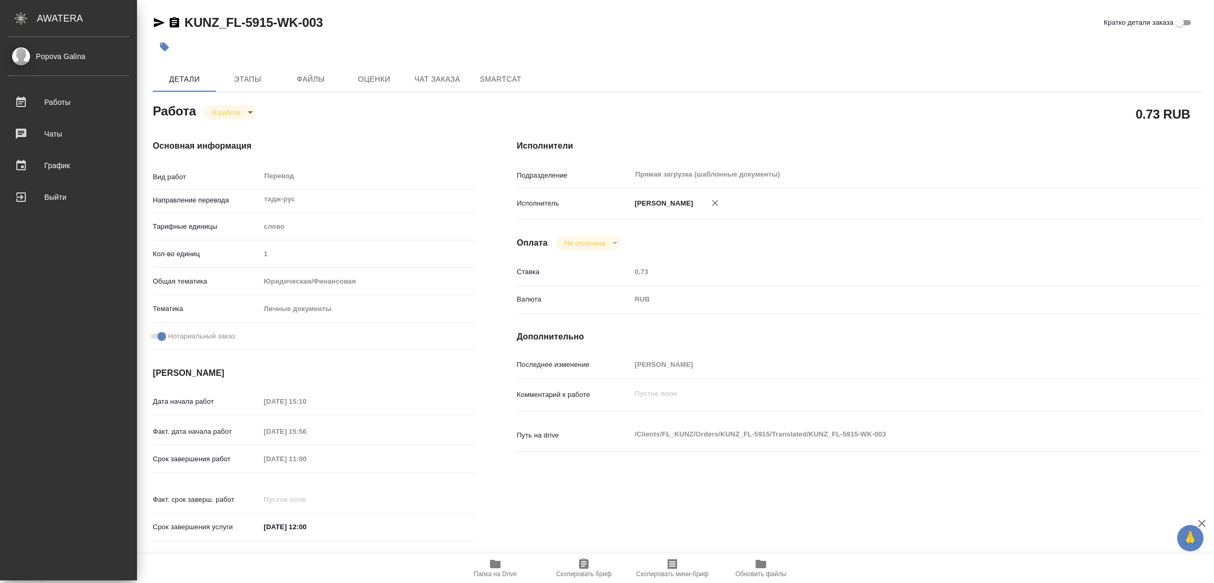
click at [205, 461] on div "Срок завершения работ 16.09.2025 11:00" at bounding box center [314, 458] width 322 height 18
click at [412, 12] on div "KUNZ_FL-5915-WK-003 Кратко детали заказа Детали Этапы Файлы Оценки Чат заказа S…" at bounding box center [677, 442] width 1061 height 884
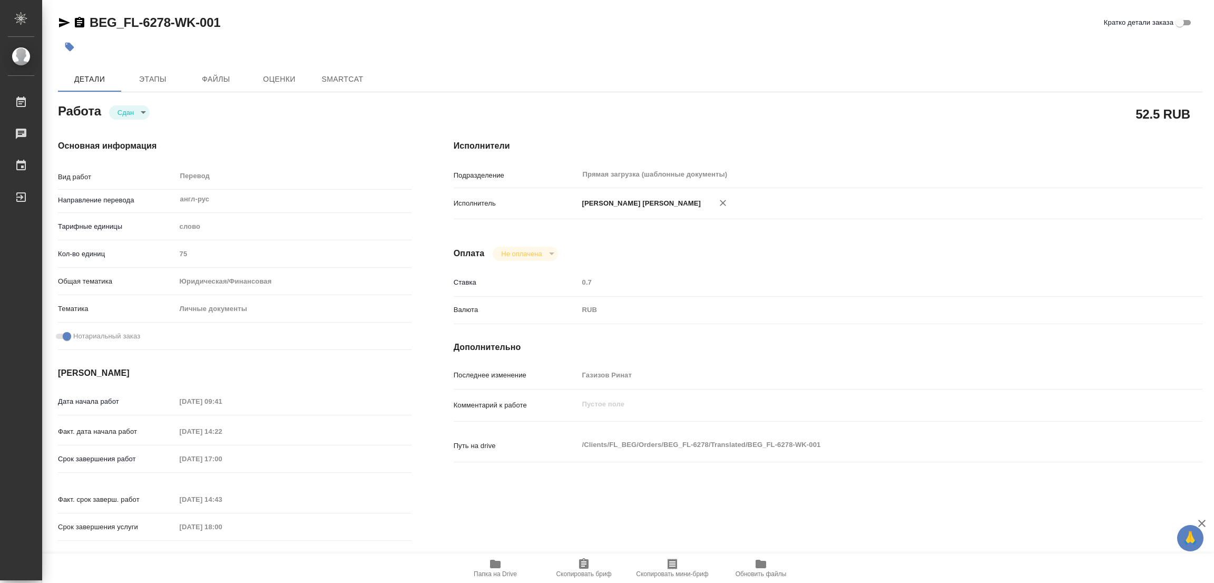
type textarea "x"
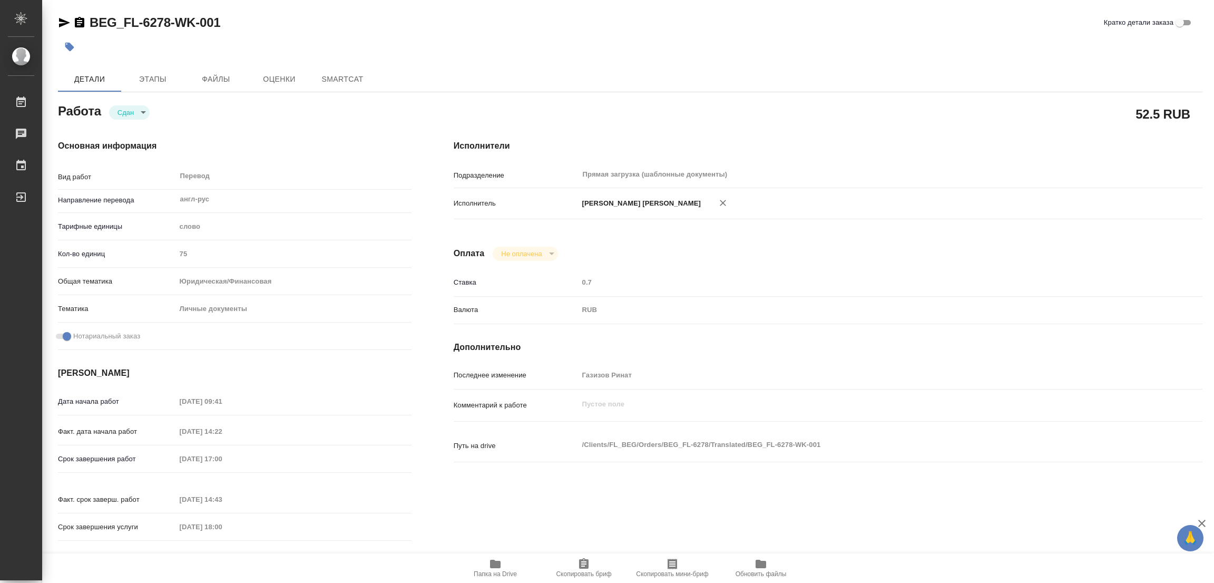
type textarea "x"
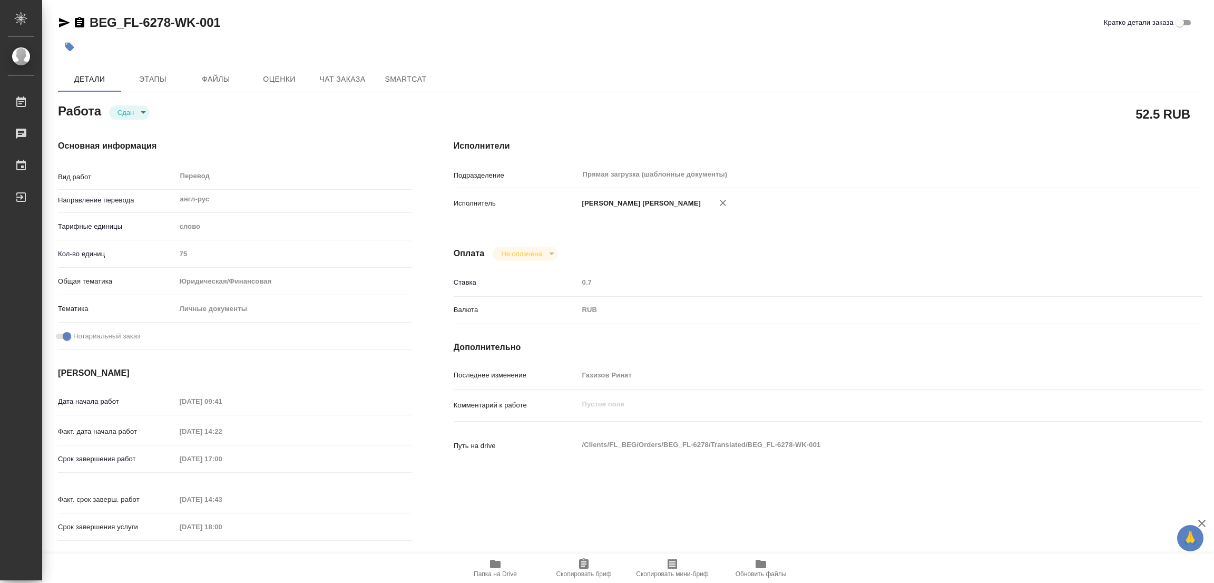
type textarea "x"
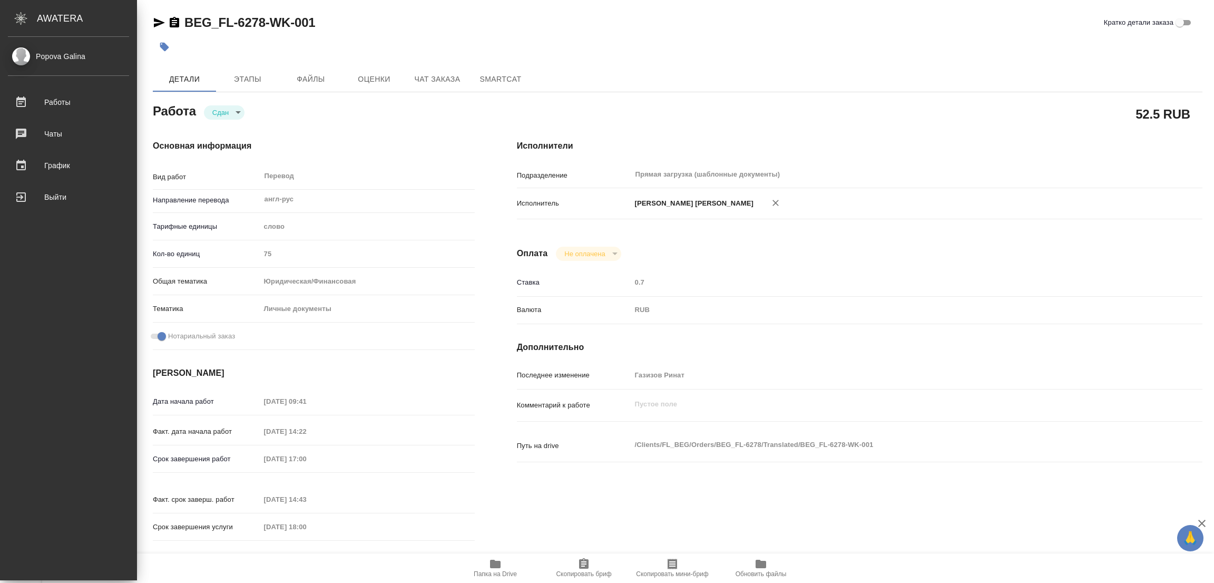
type textarea "x"
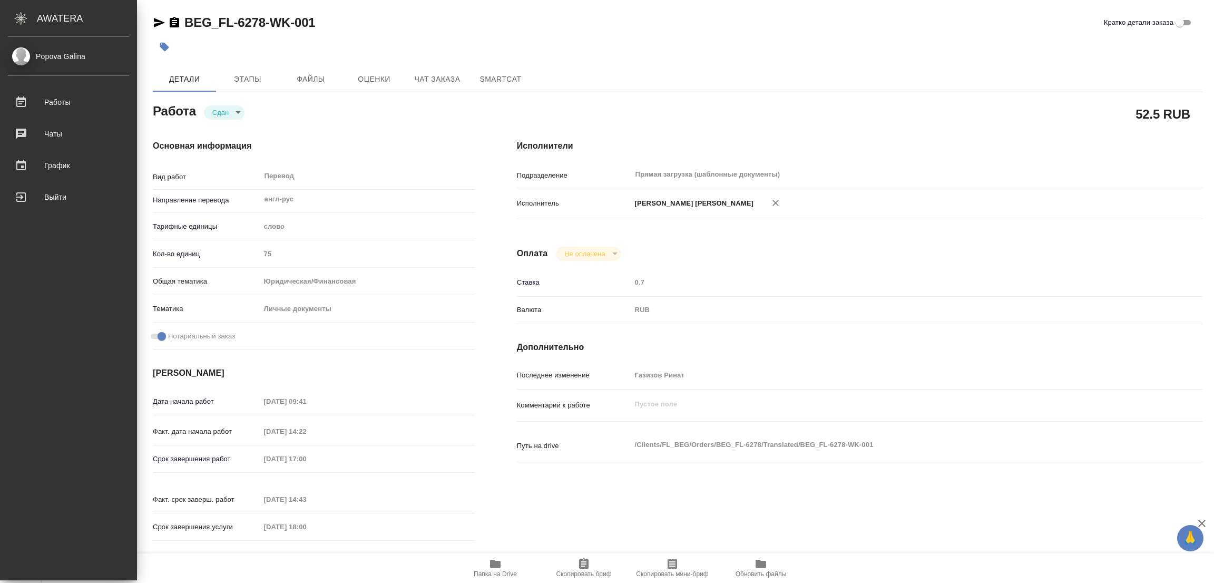
type textarea "x"
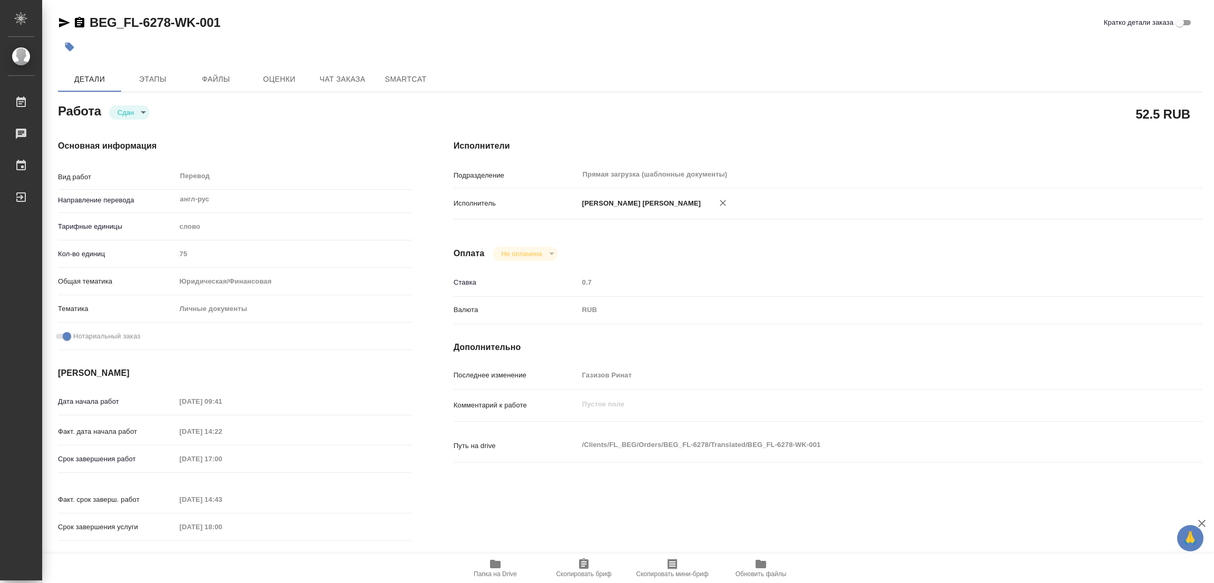
type textarea "x"
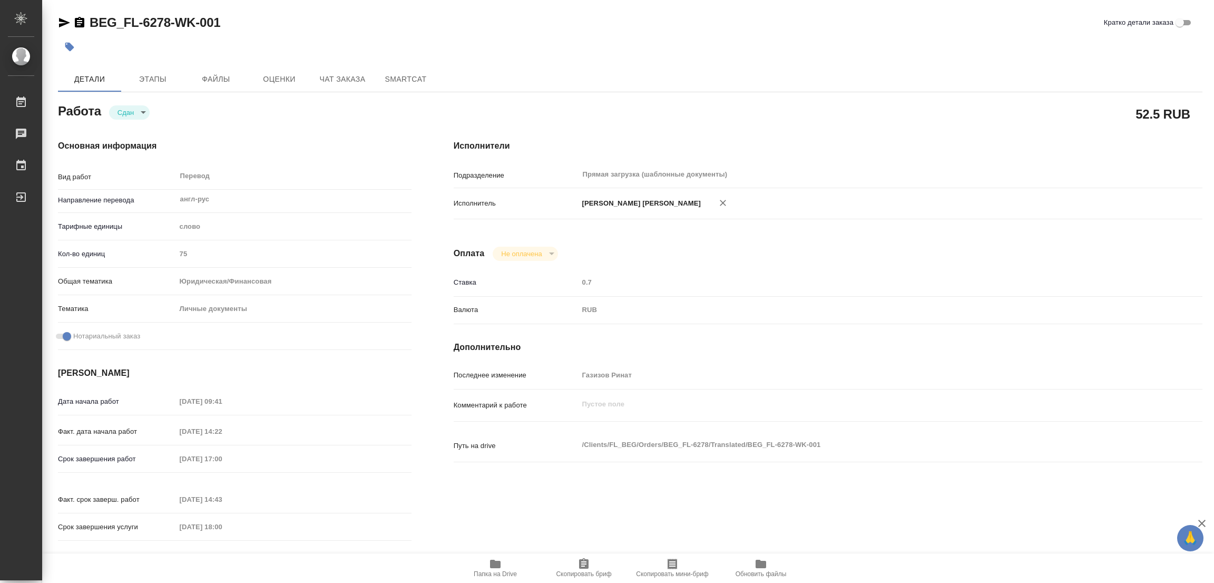
type textarea "x"
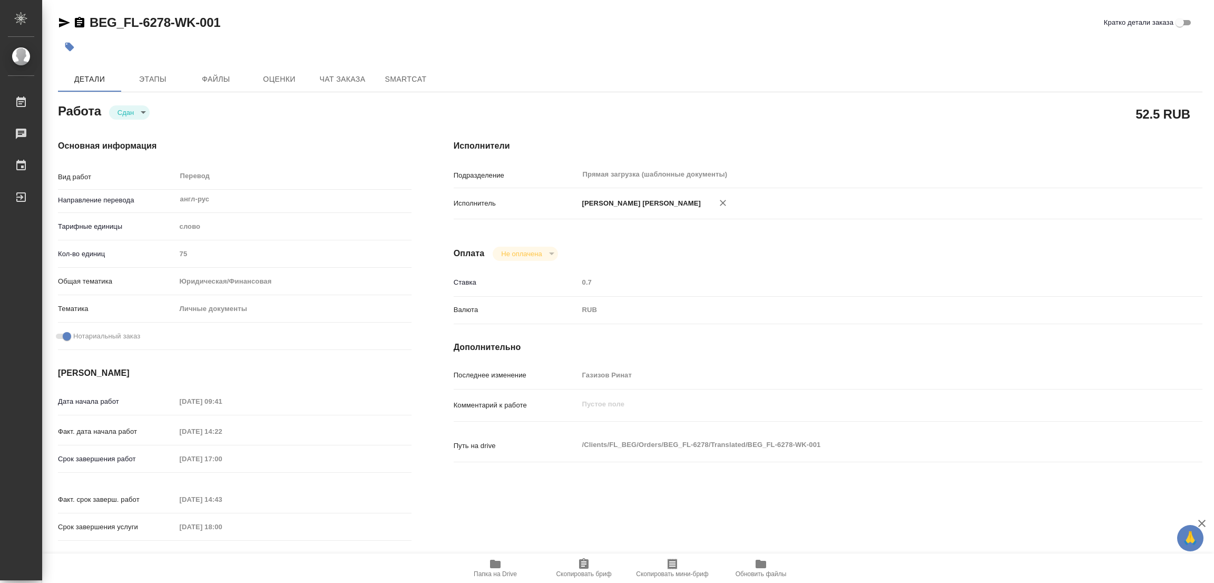
type textarea "x"
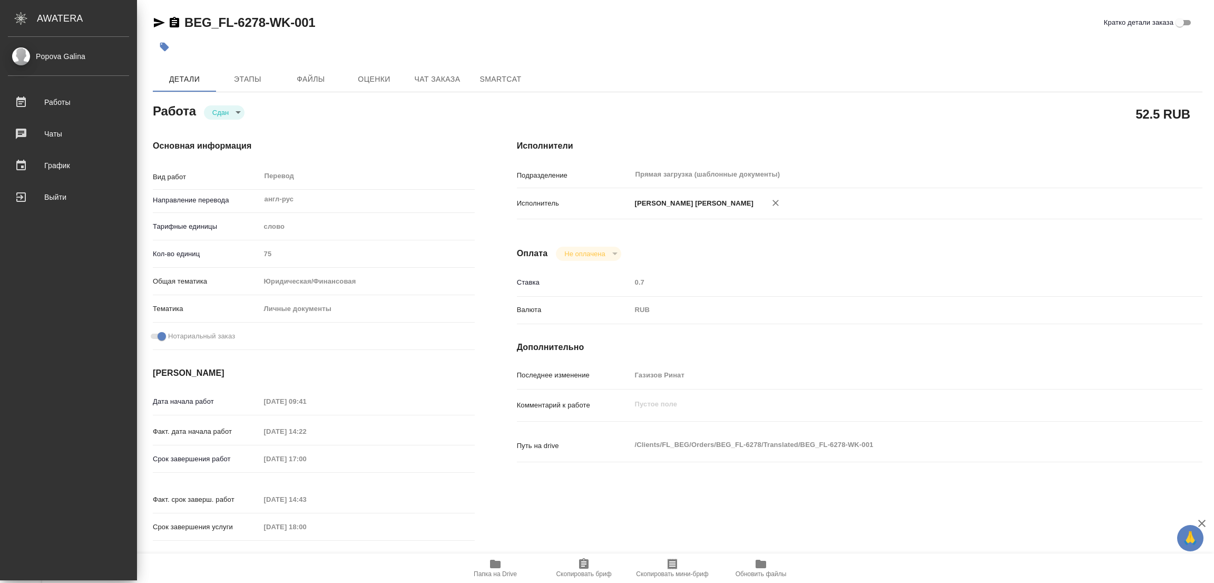
type textarea "x"
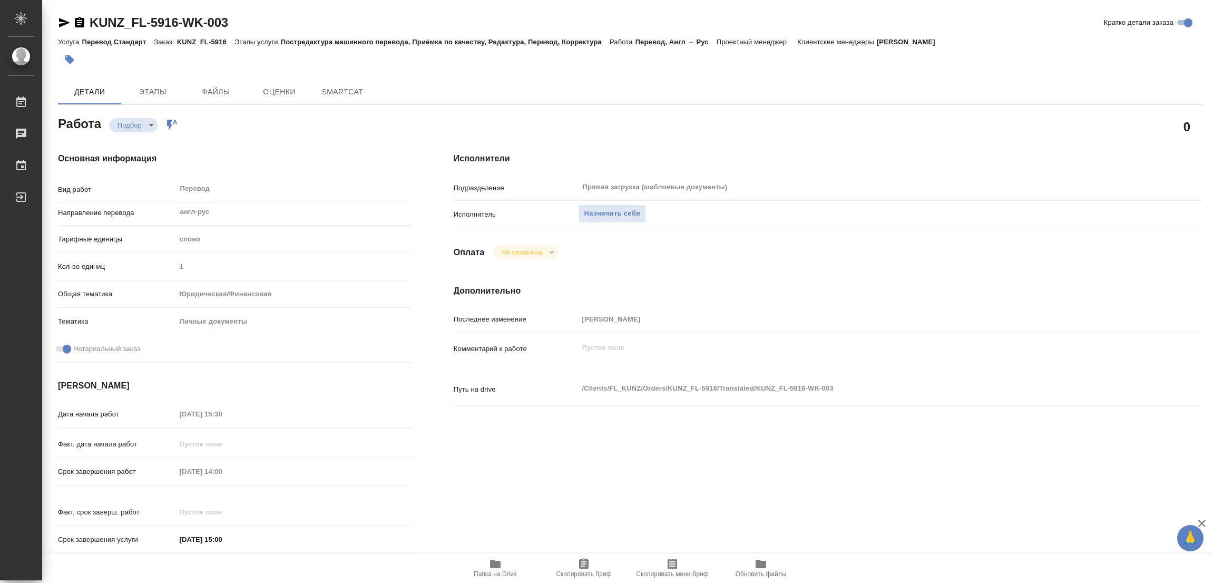
type textarea "x"
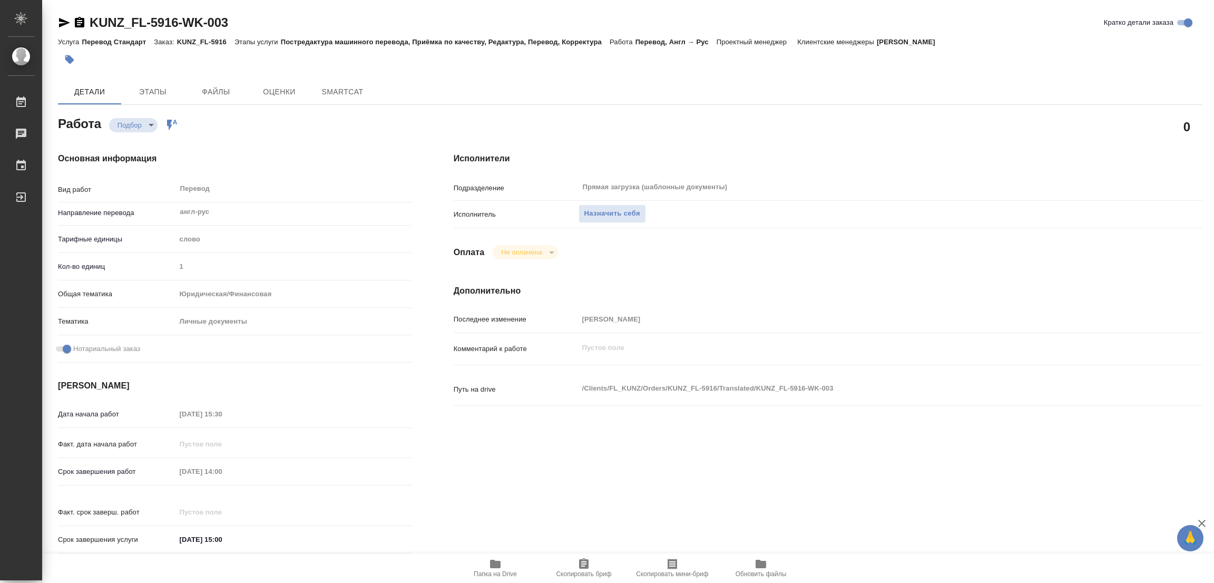
type textarea "x"
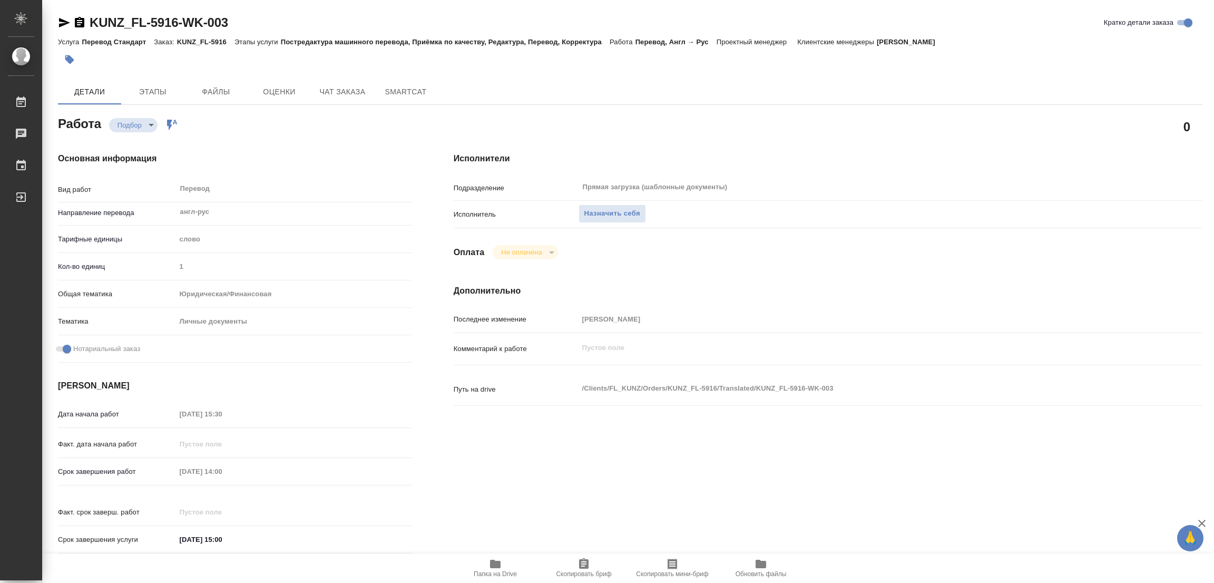
type textarea "x"
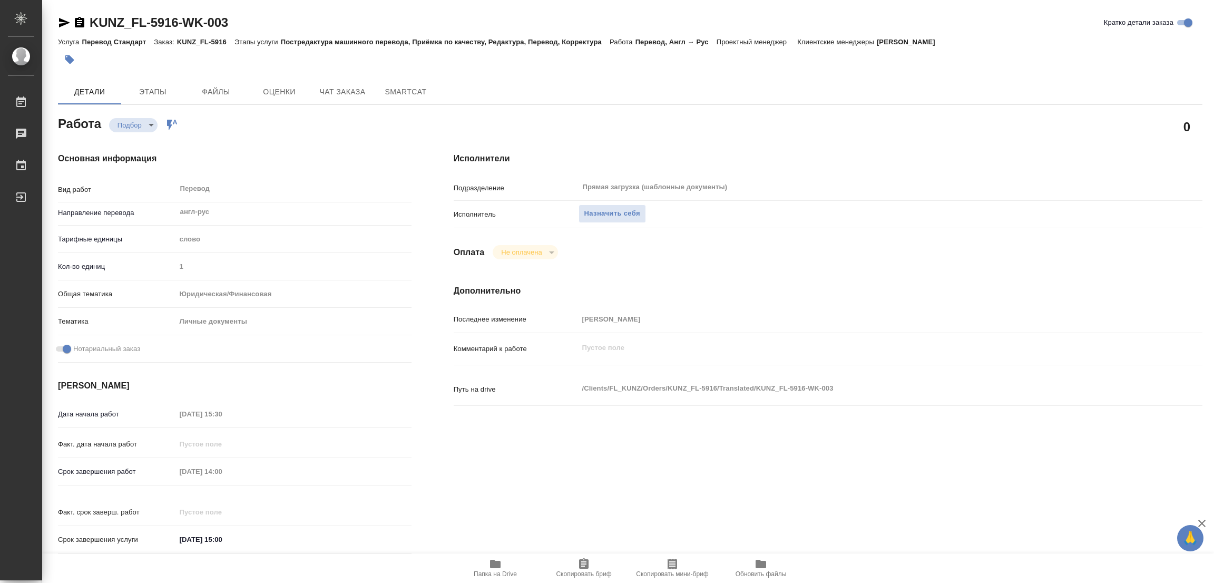
scroll to position [237, 0]
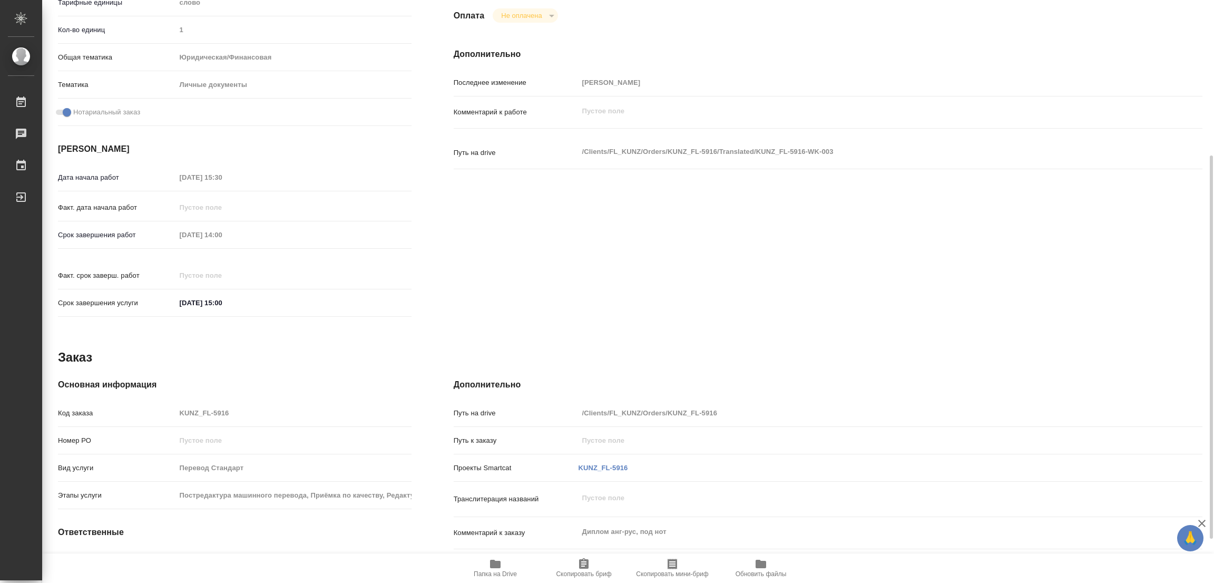
type textarea "x"
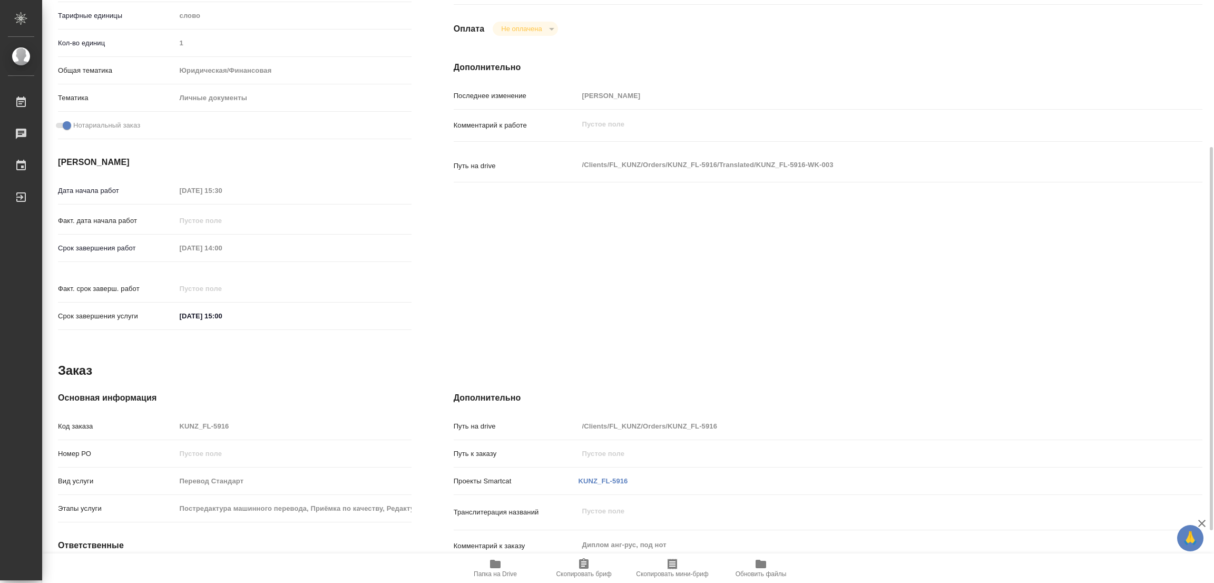
scroll to position [0, 0]
